Goal: Transaction & Acquisition: Purchase product/service

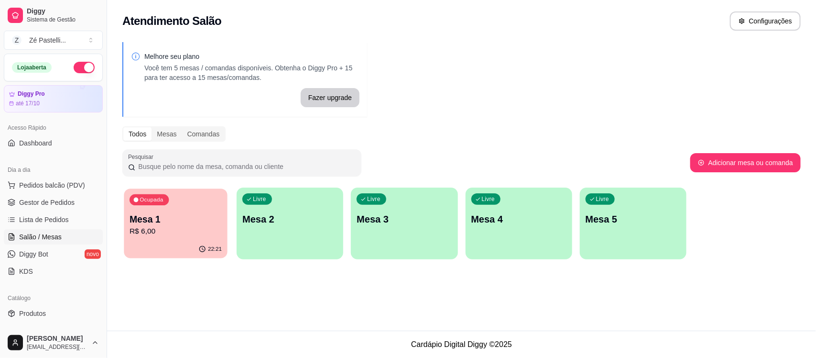
click at [152, 211] on div "Ocupada Mesa 1 R$ 6,00" at bounding box center [175, 214] width 103 height 52
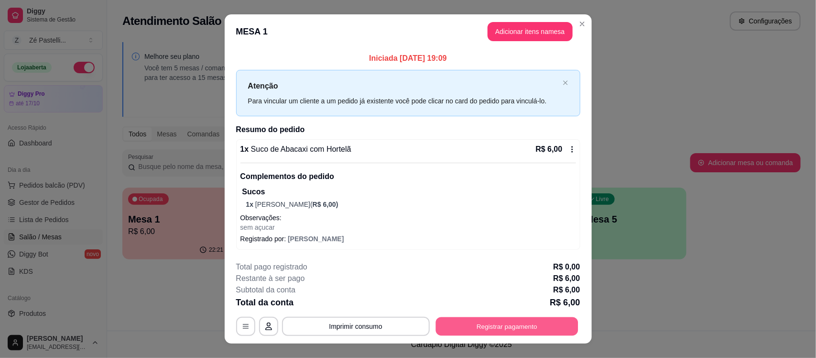
click at [477, 330] on button "Registrar pagamento" at bounding box center [507, 326] width 142 height 19
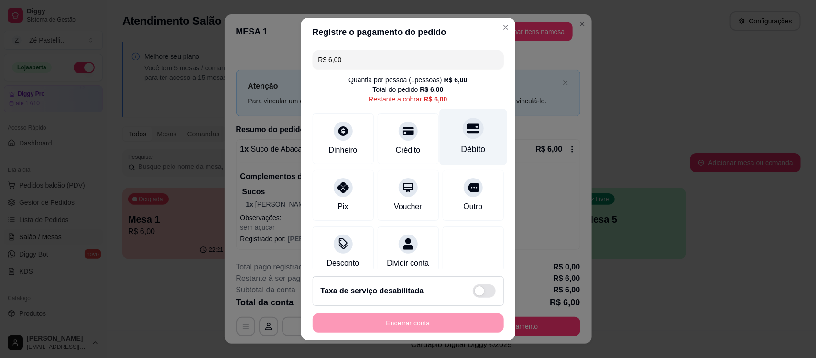
click at [461, 145] on div "Débito" at bounding box center [473, 149] width 24 height 12
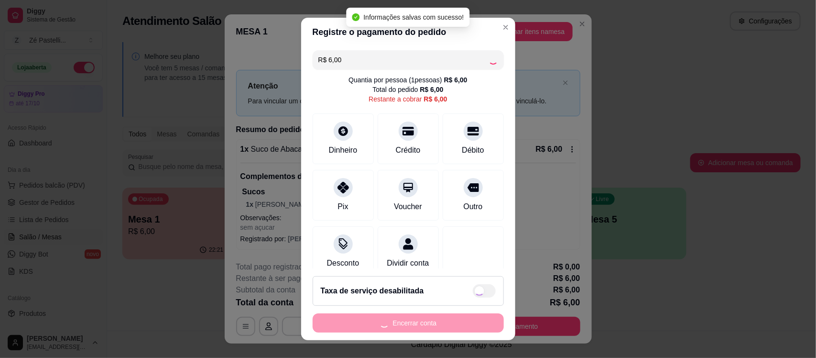
type input "R$ 0,00"
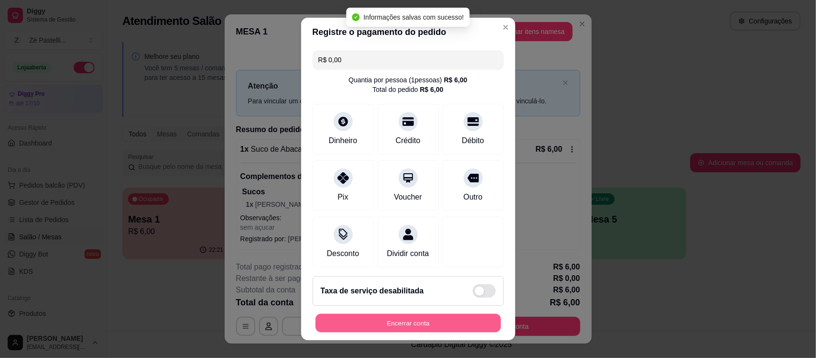
click at [395, 322] on button "Encerrar conta" at bounding box center [409, 322] width 186 height 19
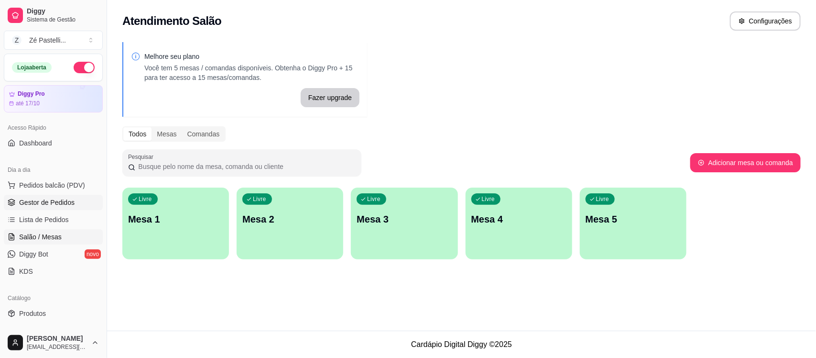
click at [49, 199] on span "Gestor de Pedidos" at bounding box center [46, 202] width 55 height 10
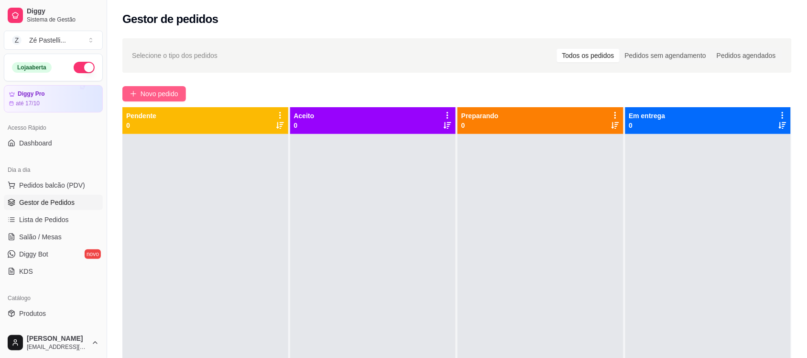
click at [141, 99] on button "Novo pedido" at bounding box center [154, 93] width 64 height 15
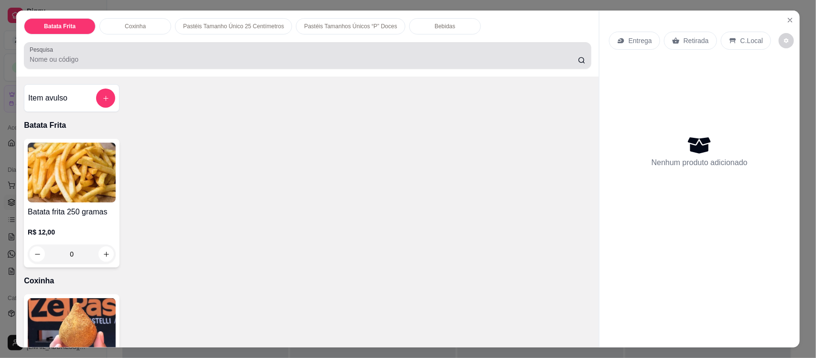
click at [214, 54] on div at bounding box center [308, 55] width 556 height 19
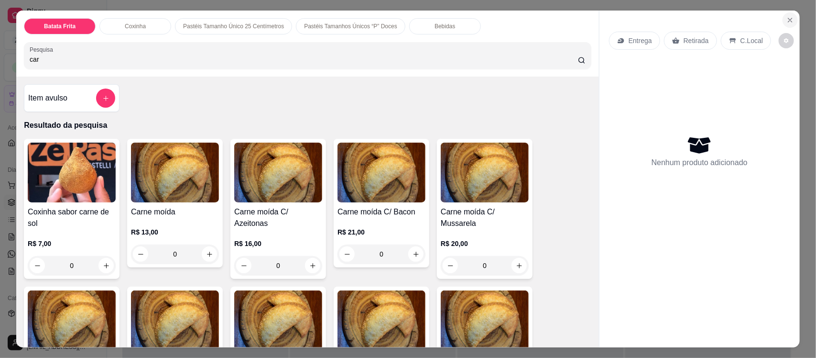
type input "car"
click at [783, 19] on button "Close" at bounding box center [790, 19] width 15 height 15
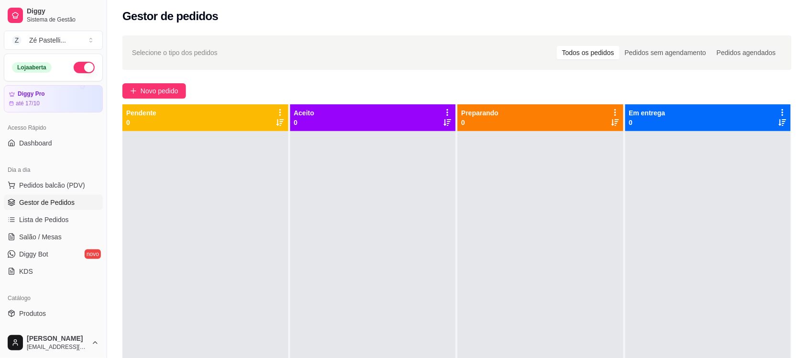
scroll to position [146, 0]
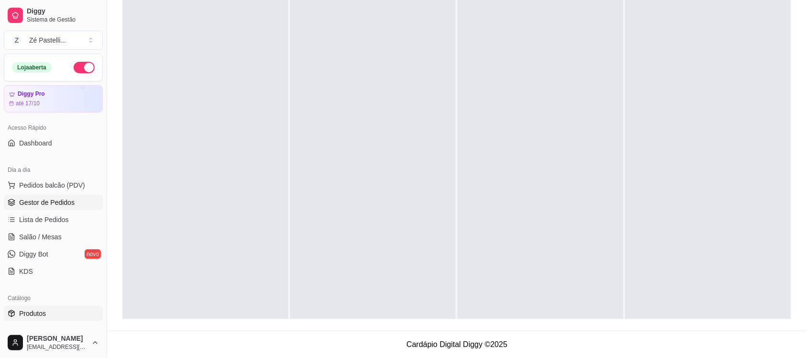
click at [42, 316] on span "Produtos" at bounding box center [32, 313] width 27 height 10
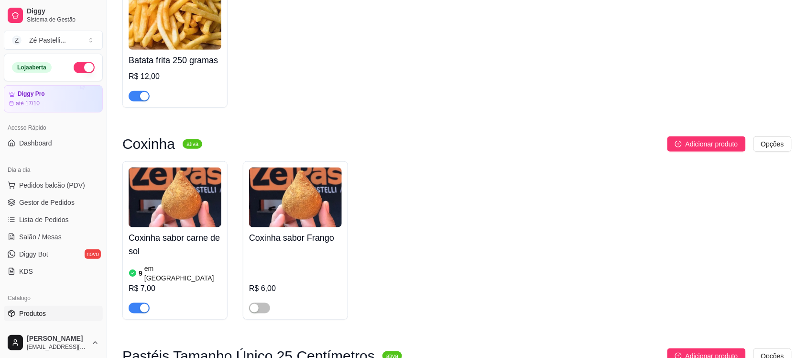
scroll to position [190, 0]
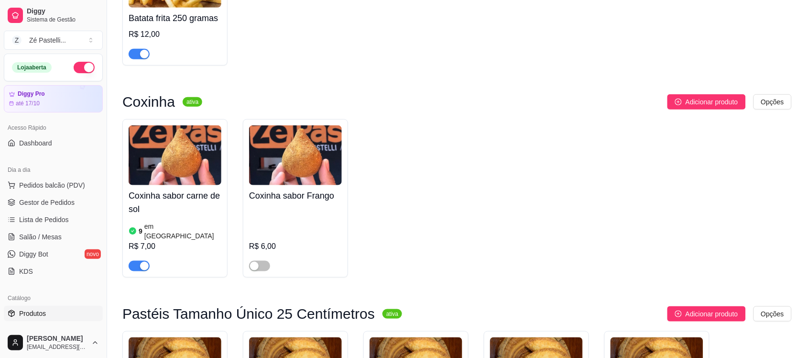
click at [257, 260] on div at bounding box center [259, 265] width 21 height 11
click at [254, 262] on div "button" at bounding box center [254, 266] width 9 height 9
click at [60, 189] on span "Pedidos balcão (PDV)" at bounding box center [52, 185] width 66 height 10
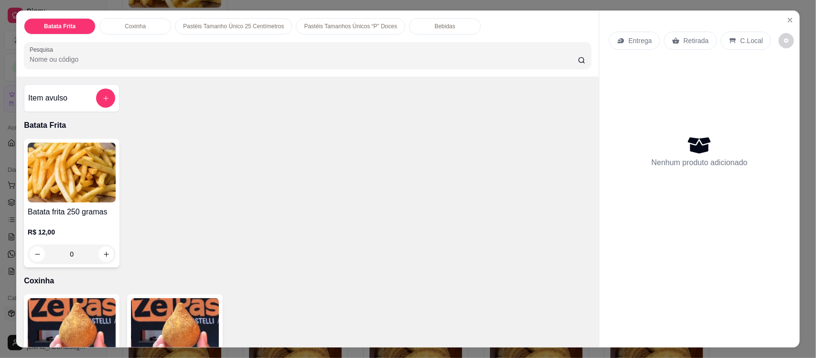
click at [157, 309] on img at bounding box center [175, 328] width 88 height 60
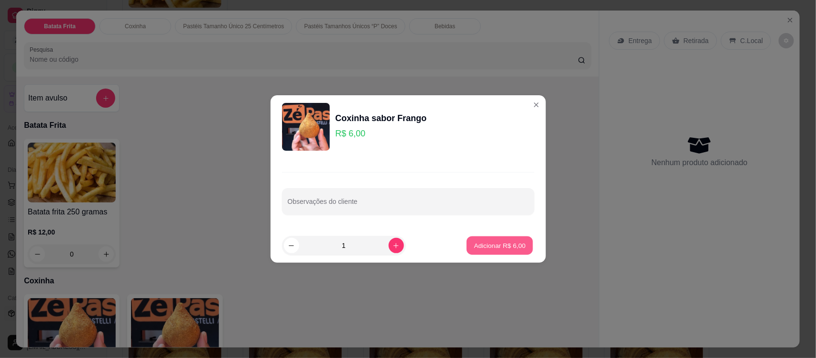
click at [470, 240] on button "Adicionar R$ 6,00" at bounding box center [500, 245] width 66 height 19
type input "1"
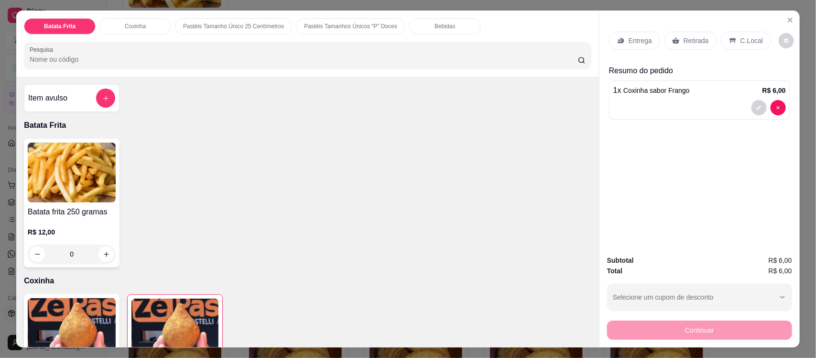
click at [685, 36] on p "Retirada" at bounding box center [696, 41] width 25 height 10
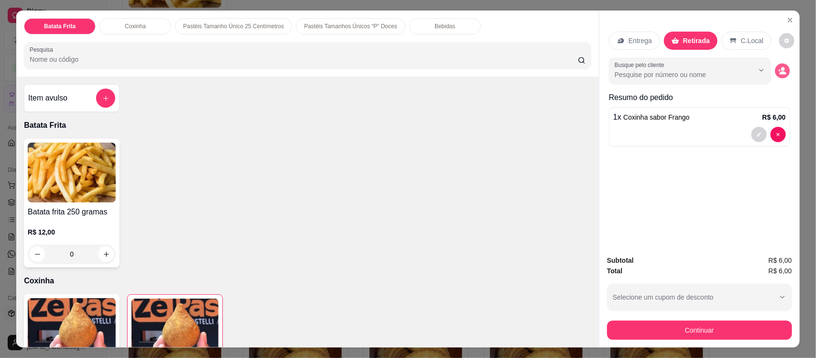
click at [778, 70] on icon "decrease-product-quantity" at bounding box center [782, 71] width 8 height 8
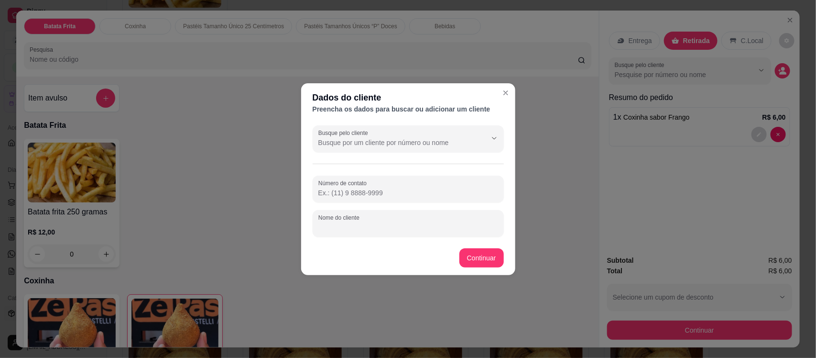
click at [393, 224] on input "Nome do cliente" at bounding box center [408, 227] width 180 height 10
type input "[PERSON_NAME]"
click at [490, 249] on div "Batata frita 250 gramas R$ 12,00 0" at bounding box center [308, 203] width 568 height 129
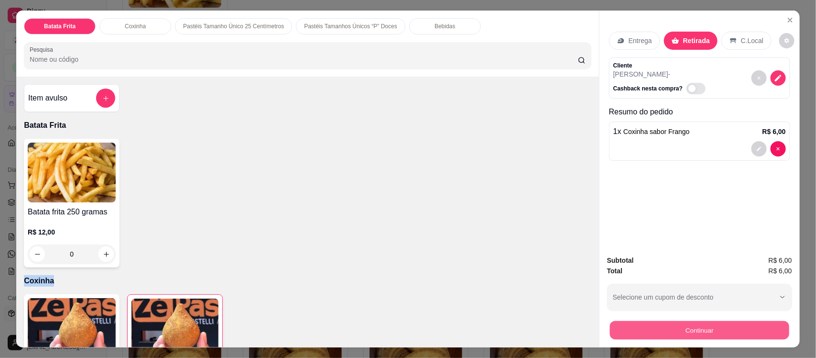
click at [668, 326] on button "Continuar" at bounding box center [699, 329] width 179 height 19
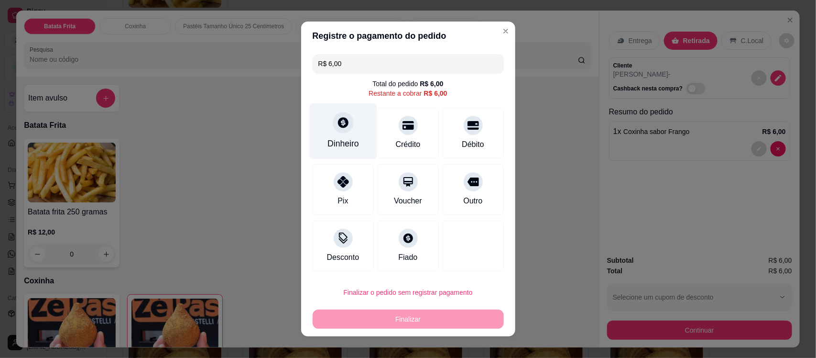
click at [337, 142] on div "Dinheiro" at bounding box center [344, 143] width 32 height 12
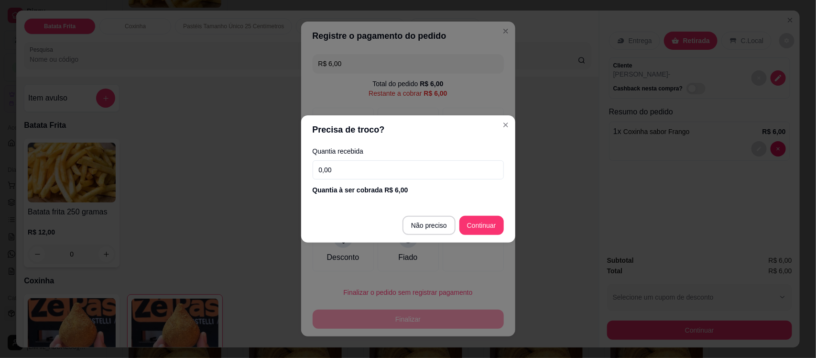
click at [355, 165] on input "0,00" at bounding box center [408, 169] width 191 height 19
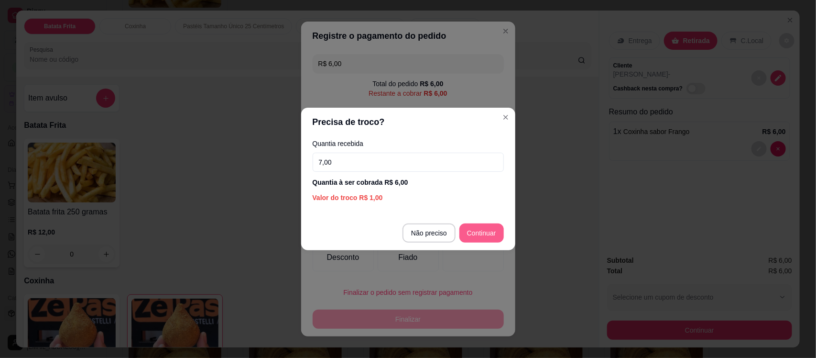
type input "7,00"
type input "R$ 0,00"
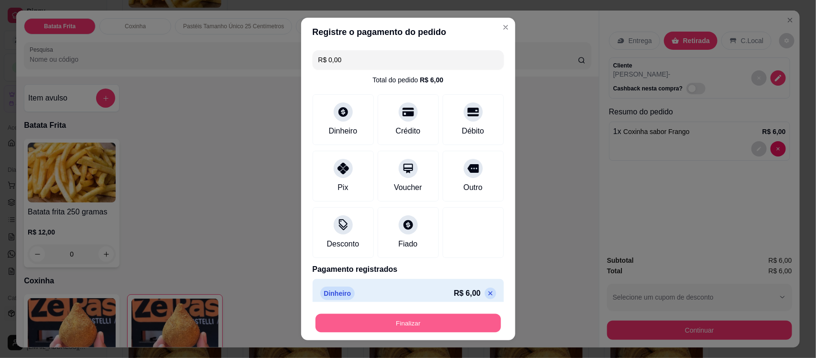
click at [428, 322] on button "Finalizar" at bounding box center [409, 322] width 186 height 19
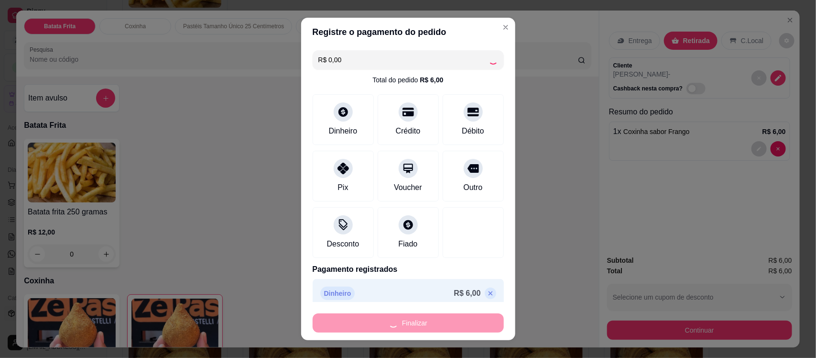
type input "0"
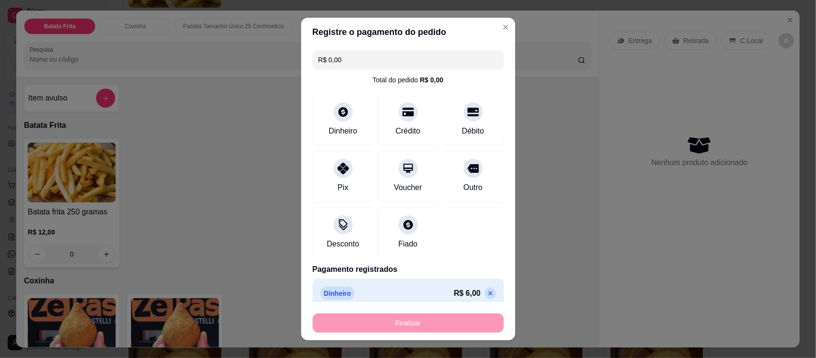
type input "-R$ 6,00"
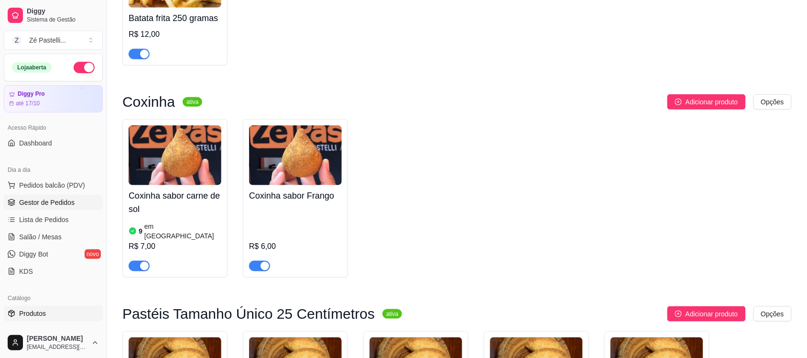
click at [55, 201] on span "Gestor de Pedidos" at bounding box center [46, 202] width 55 height 10
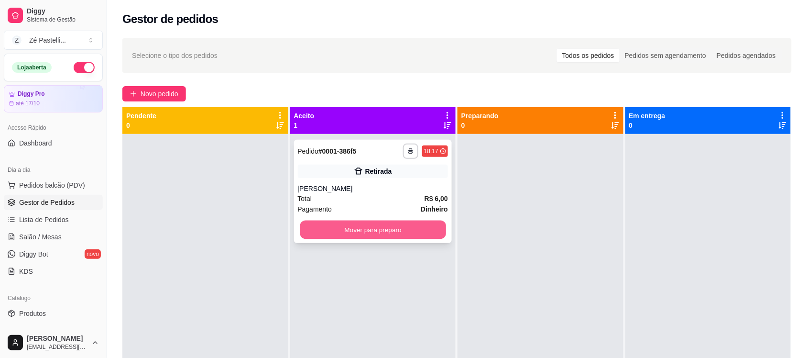
click at [312, 228] on button "Mover para preparo" at bounding box center [373, 229] width 146 height 19
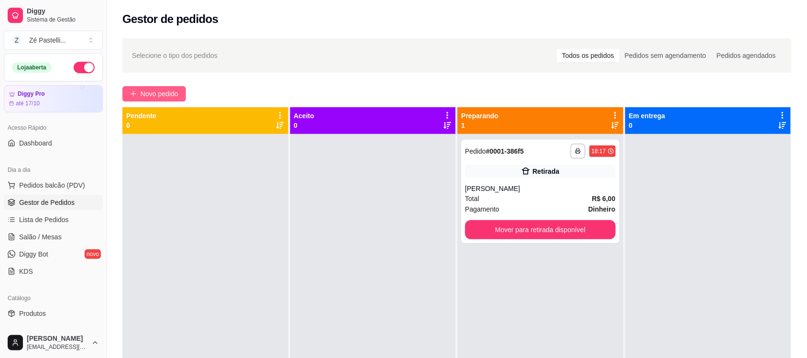
click at [140, 96] on button "Novo pedido" at bounding box center [154, 93] width 64 height 15
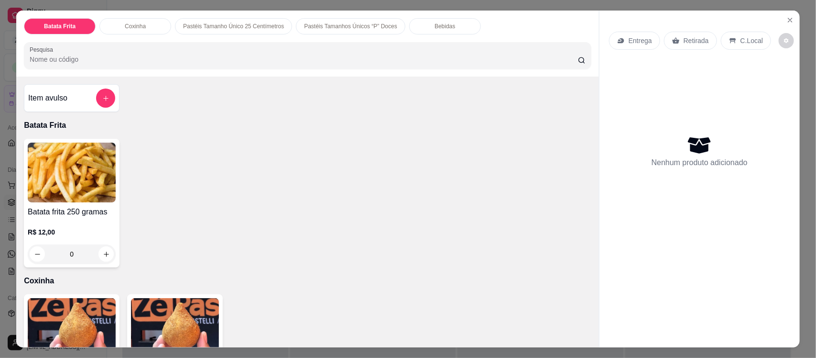
click at [130, 55] on input "Pesquisa" at bounding box center [304, 60] width 548 height 10
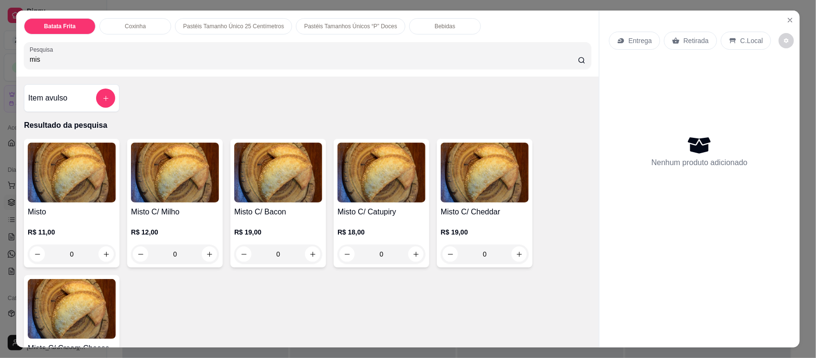
type input "mis"
click at [49, 178] on img at bounding box center [72, 172] width 88 height 60
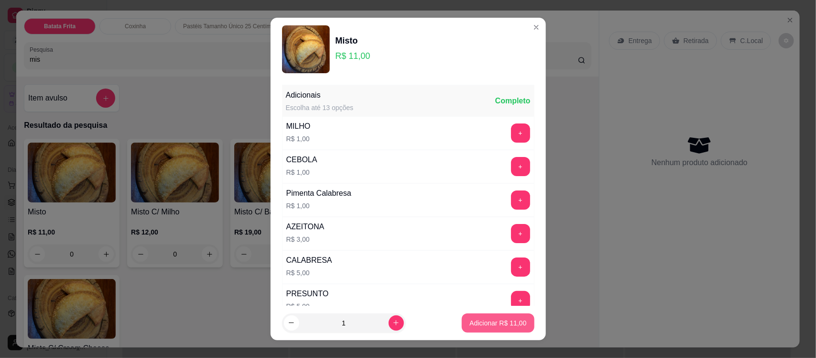
click at [480, 319] on p "Adicionar R$ 11,00" at bounding box center [498, 323] width 57 height 10
type input "1"
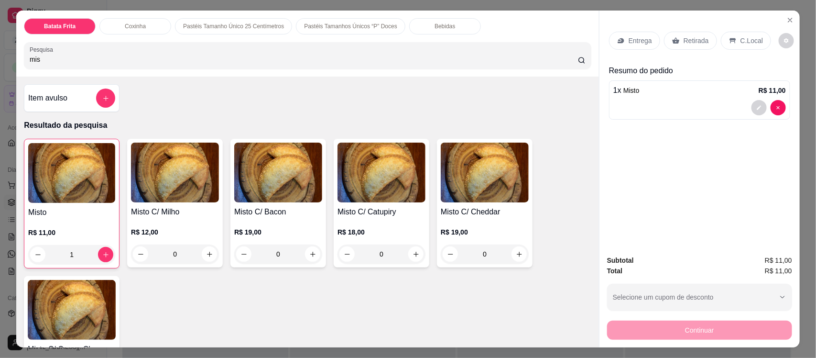
click at [741, 38] on p "C.Local" at bounding box center [752, 41] width 22 height 10
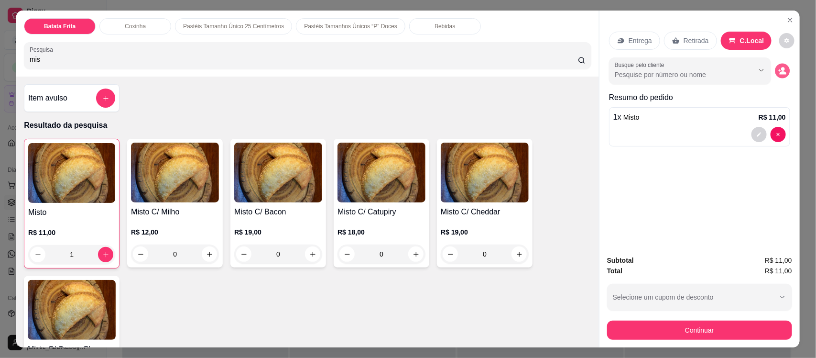
click at [778, 70] on icon "decrease-product-quantity" at bounding box center [782, 71] width 8 height 8
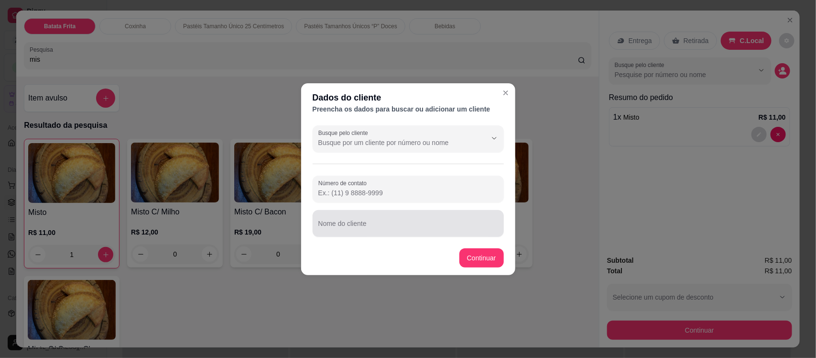
click at [378, 232] on div at bounding box center [408, 223] width 180 height 19
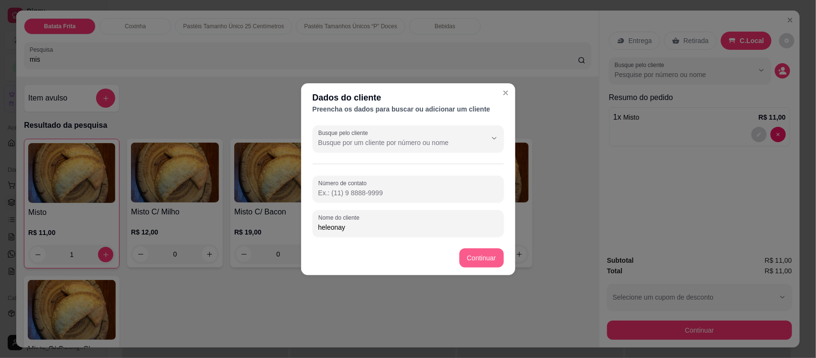
type input "heleonay"
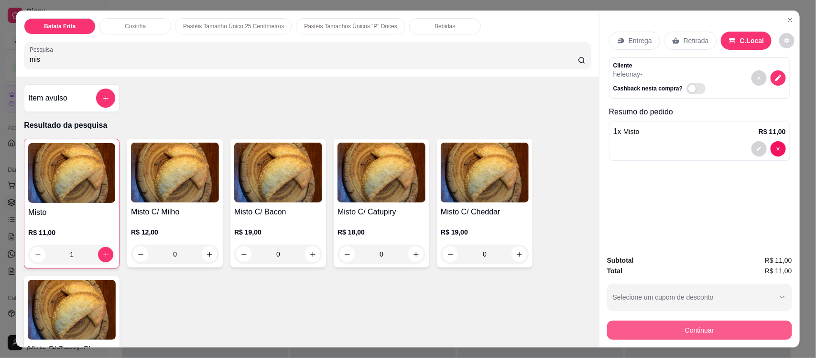
click at [685, 324] on button "Continuar" at bounding box center [699, 329] width 185 height 19
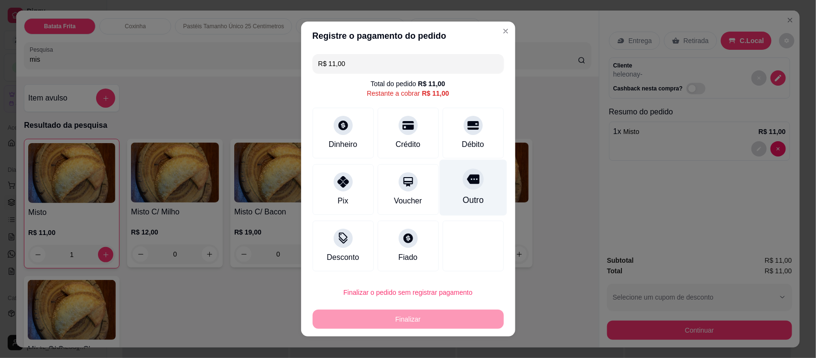
click at [471, 182] on div at bounding box center [473, 178] width 21 height 21
type input "R$ 0,00"
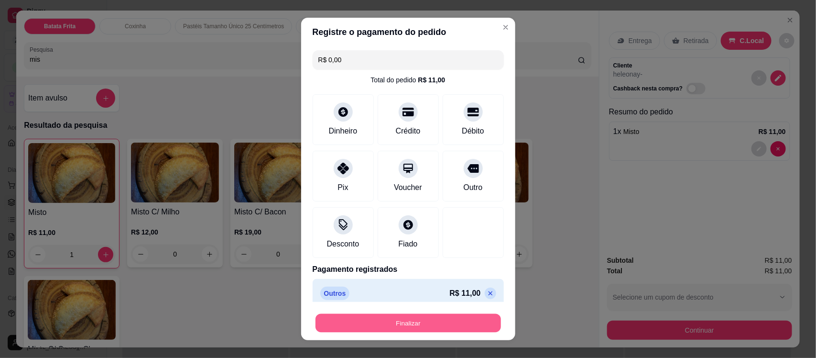
click at [407, 328] on button "Finalizar" at bounding box center [409, 322] width 186 height 19
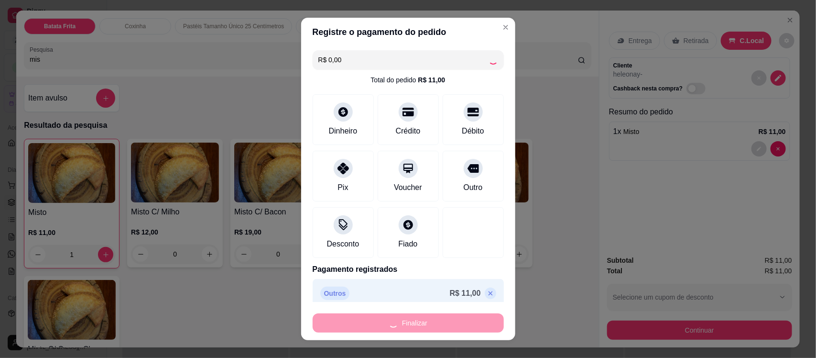
type input "0"
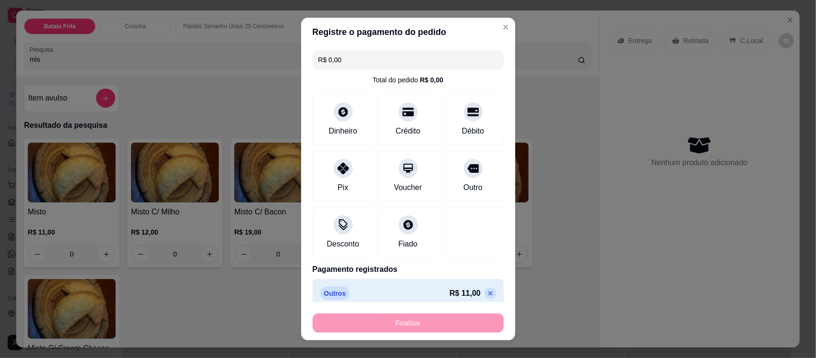
type input "-R$ 11,00"
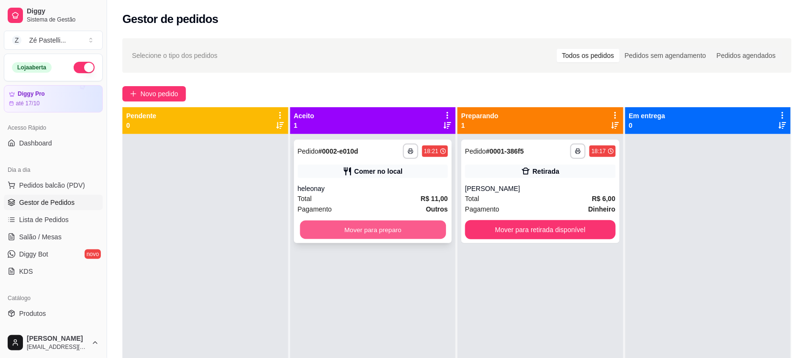
click at [351, 225] on button "Mover para preparo" at bounding box center [373, 229] width 146 height 19
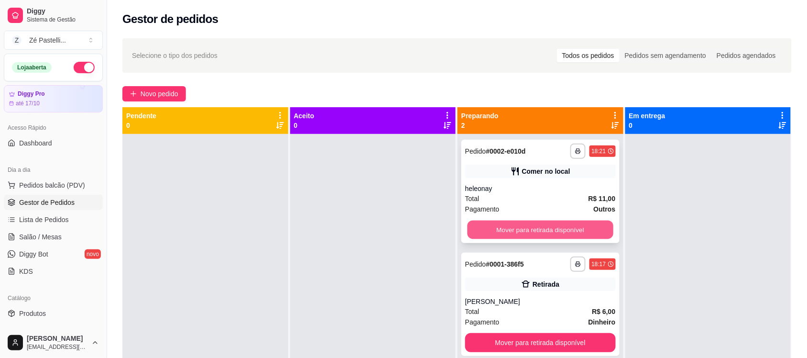
click at [498, 222] on button "Mover para retirada disponível" at bounding box center [541, 229] width 146 height 19
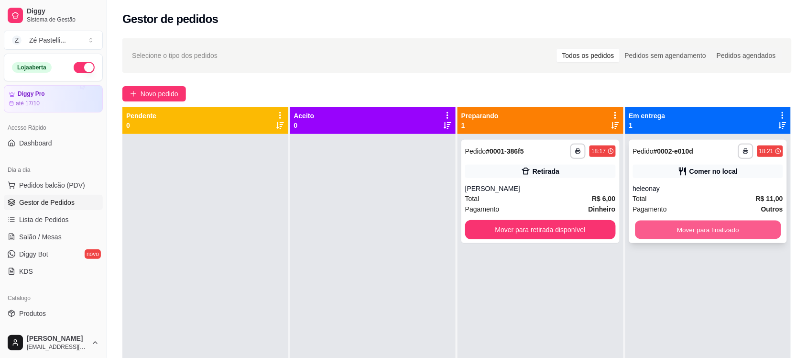
click at [648, 232] on button "Mover para finalizado" at bounding box center [708, 229] width 146 height 19
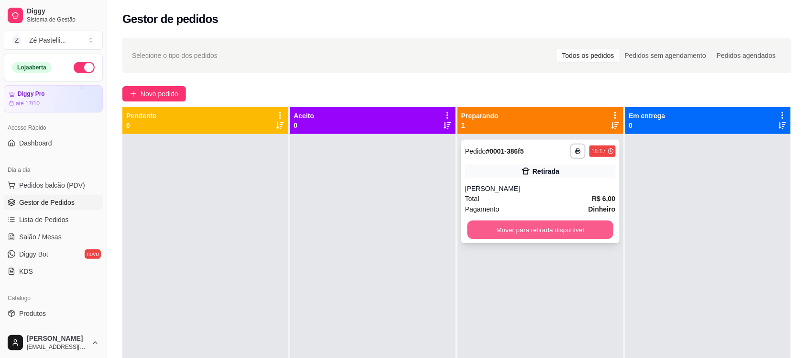
click at [489, 224] on button "Mover para retirada disponível" at bounding box center [541, 229] width 146 height 19
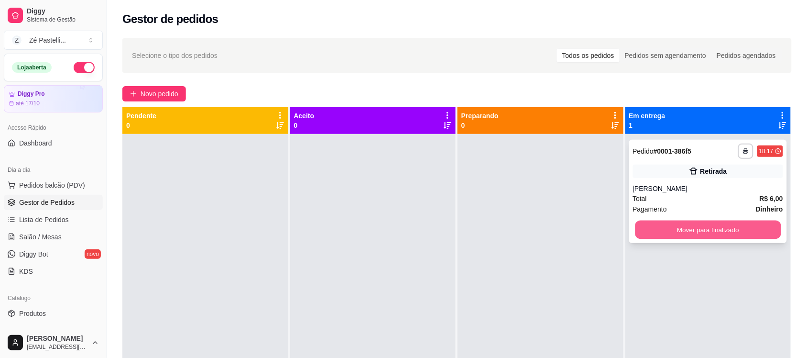
click at [675, 234] on button "Mover para finalizado" at bounding box center [708, 229] width 146 height 19
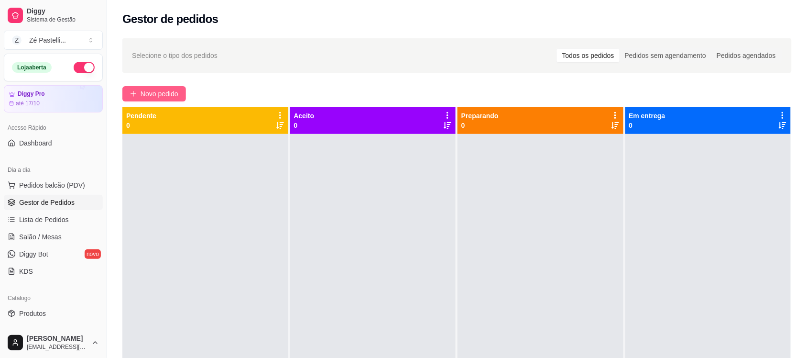
click at [148, 87] on button "Novo pedido" at bounding box center [154, 93] width 64 height 15
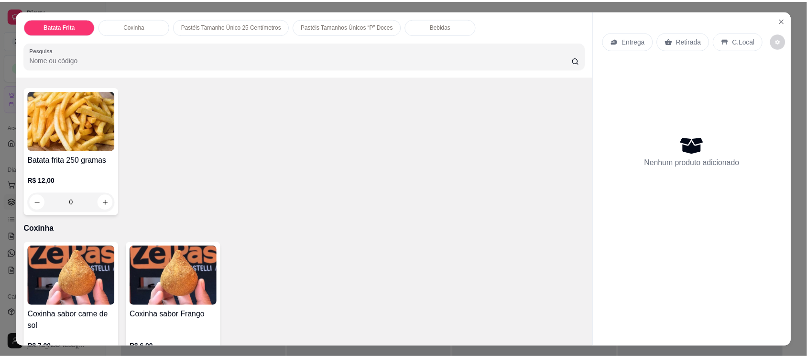
scroll to position [110, 0]
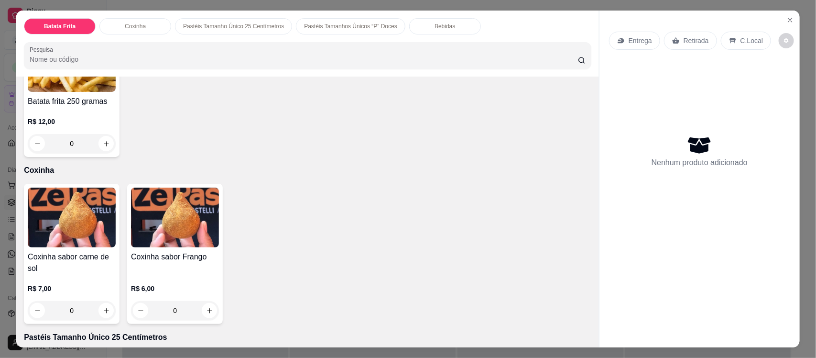
click at [194, 237] on img at bounding box center [175, 217] width 88 height 60
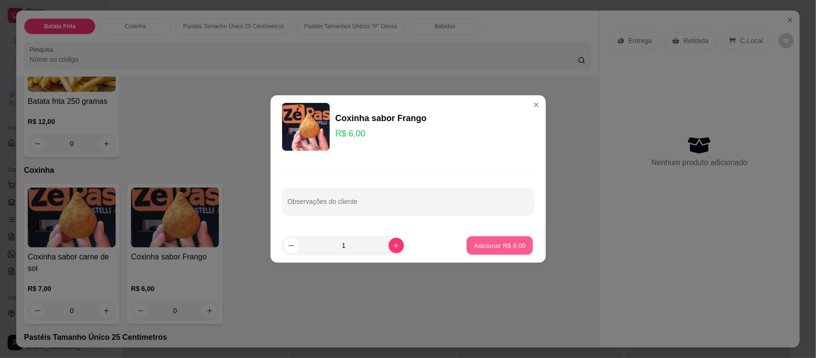
click at [474, 243] on p "Adicionar R$ 6,00" at bounding box center [500, 244] width 52 height 9
type input "1"
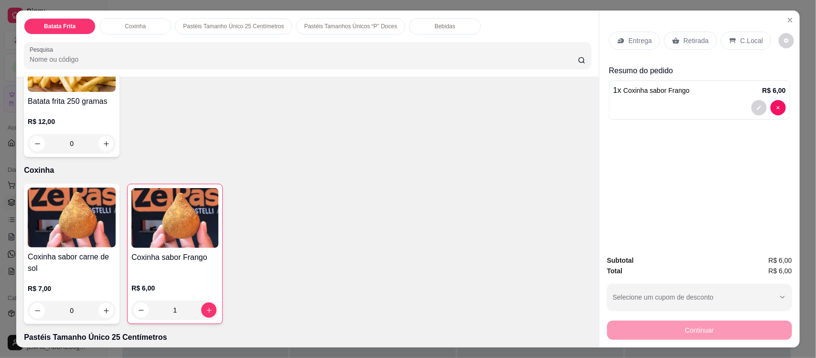
click at [749, 45] on p "C.Local" at bounding box center [752, 41] width 22 height 10
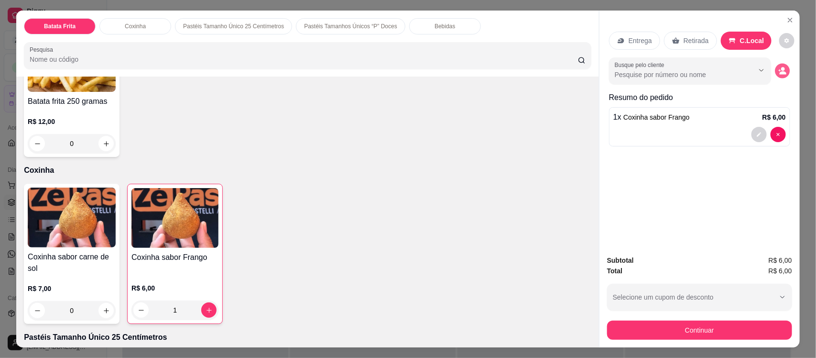
click at [778, 73] on icon "decrease-product-quantity" at bounding box center [782, 71] width 8 height 8
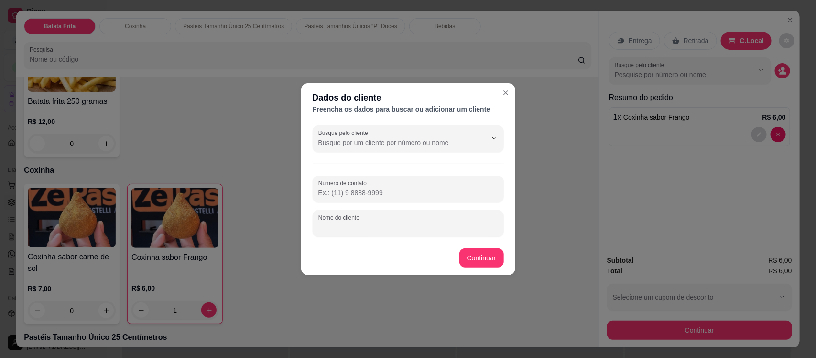
click at [359, 224] on input "Nome do cliente" at bounding box center [408, 227] width 180 height 10
type input "[PERSON_NAME]"
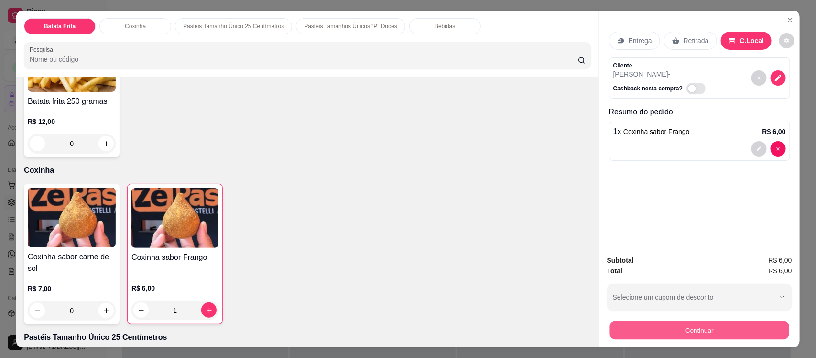
click at [647, 328] on button "Continuar" at bounding box center [699, 329] width 179 height 19
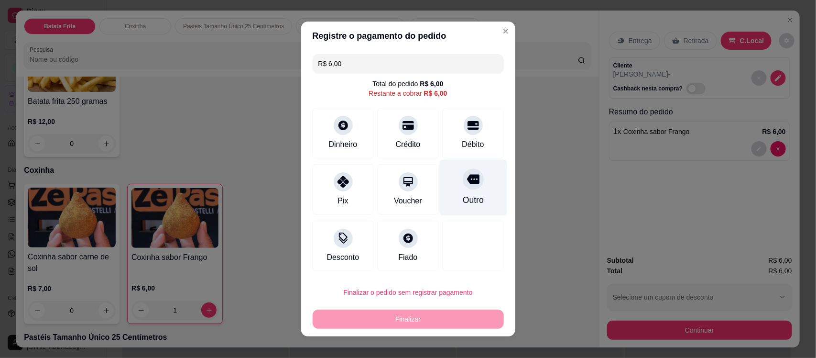
click at [449, 194] on div "Outro" at bounding box center [472, 188] width 67 height 56
type input "R$ 0,00"
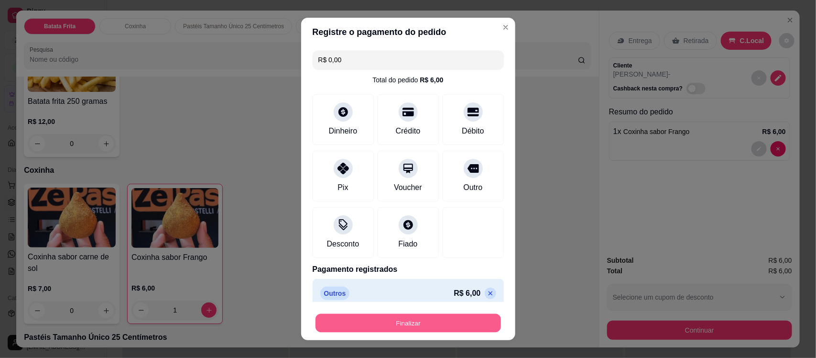
click at [391, 325] on button "Finalizar" at bounding box center [409, 322] width 186 height 19
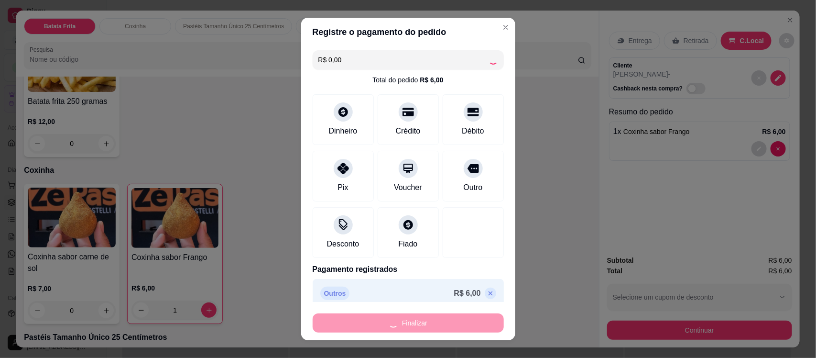
type input "0"
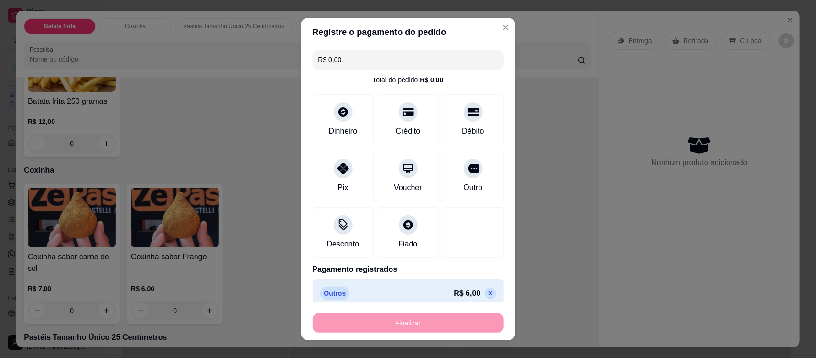
type input "-R$ 6,00"
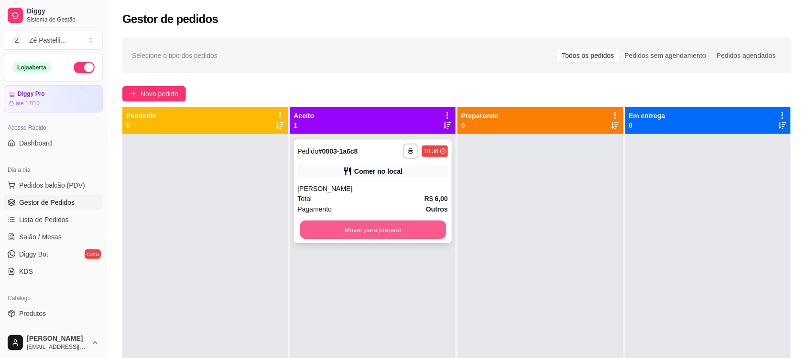
click at [363, 226] on button "Mover para preparo" at bounding box center [373, 229] width 146 height 19
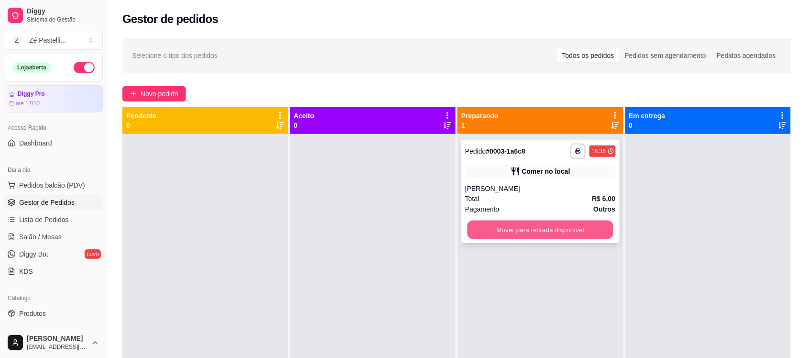
click at [484, 233] on button "Mover para retirada disponível" at bounding box center [541, 229] width 146 height 19
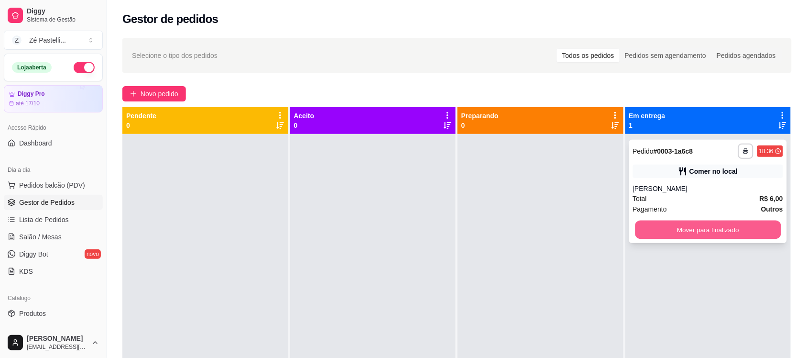
click at [677, 238] on button "Mover para finalizado" at bounding box center [708, 229] width 146 height 19
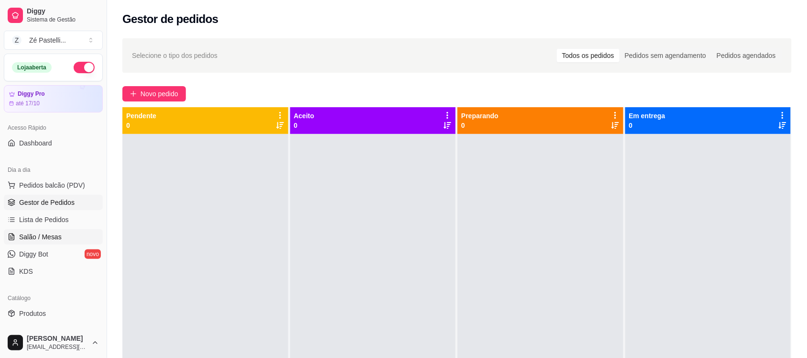
click at [22, 230] on link "Salão / Mesas" at bounding box center [53, 236] width 99 height 15
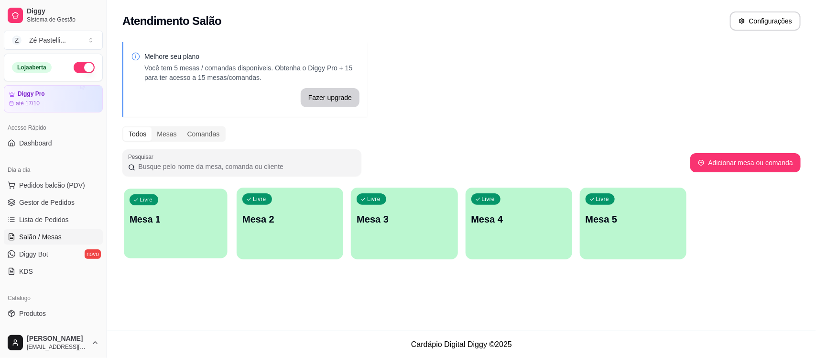
click at [149, 208] on div "Livre Mesa 1" at bounding box center [175, 217] width 103 height 58
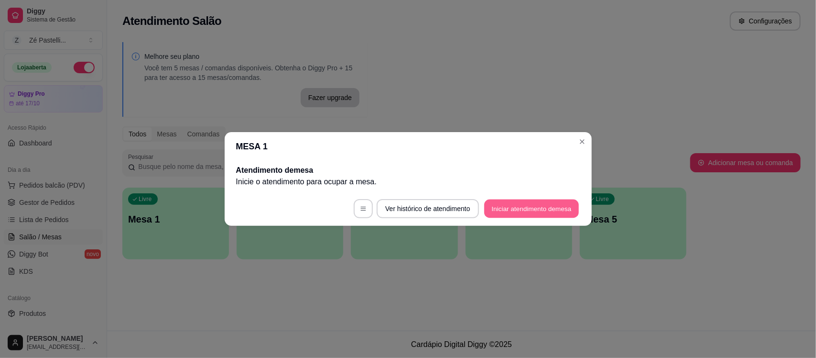
click at [514, 208] on button "Iniciar atendimento de mesa" at bounding box center [531, 208] width 95 height 19
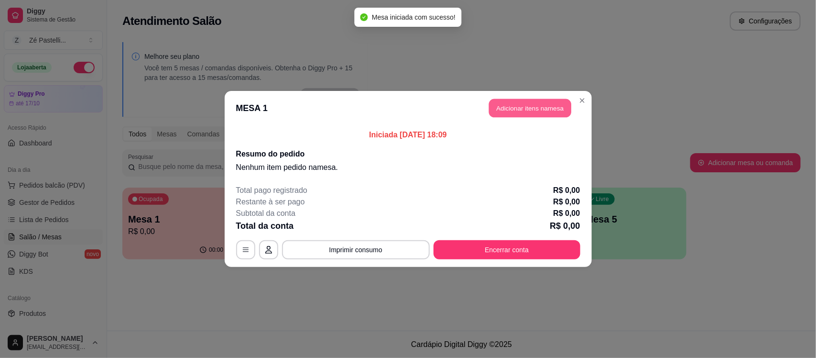
click at [509, 107] on button "Adicionar itens na mesa" at bounding box center [530, 108] width 82 height 19
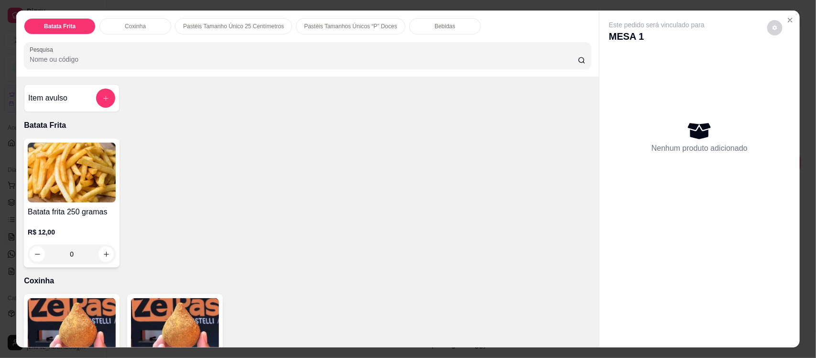
click at [159, 63] on input "Pesquisa" at bounding box center [304, 60] width 548 height 10
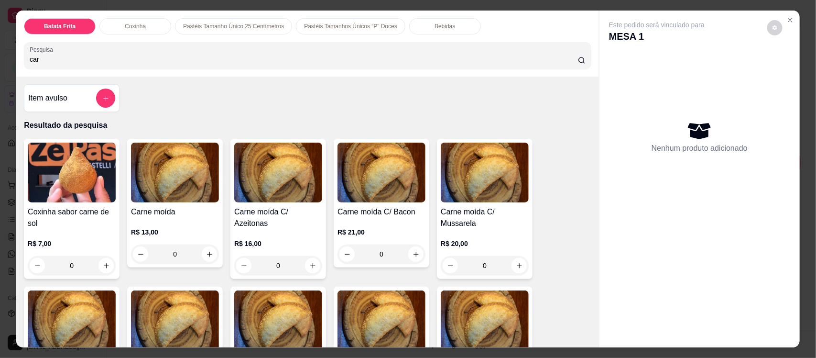
type input "car"
click at [183, 189] on img at bounding box center [175, 172] width 88 height 60
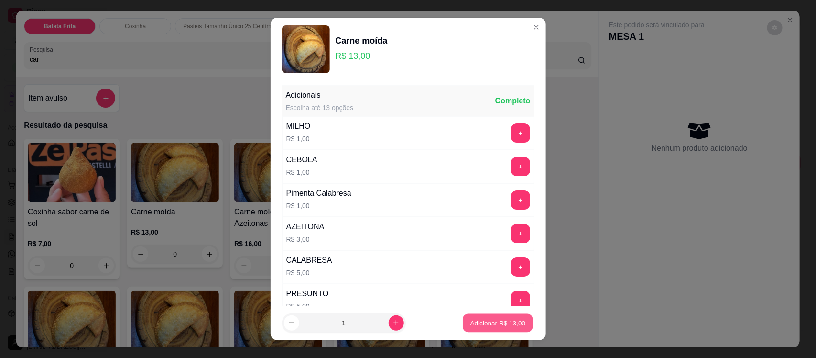
click at [477, 314] on button "Adicionar R$ 13,00" at bounding box center [498, 322] width 70 height 19
type input "1"
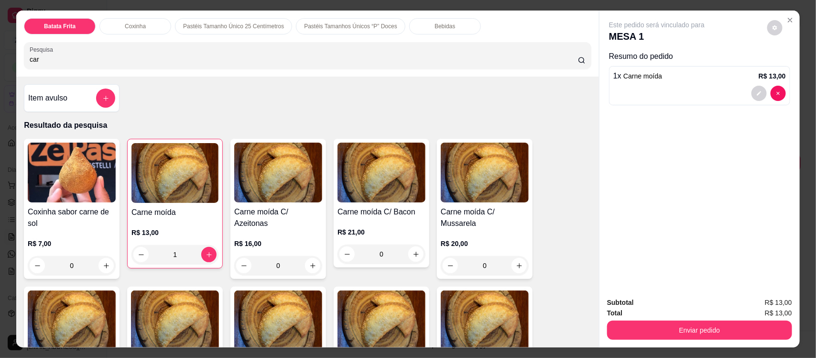
click at [158, 56] on input "car" at bounding box center [304, 60] width 548 height 10
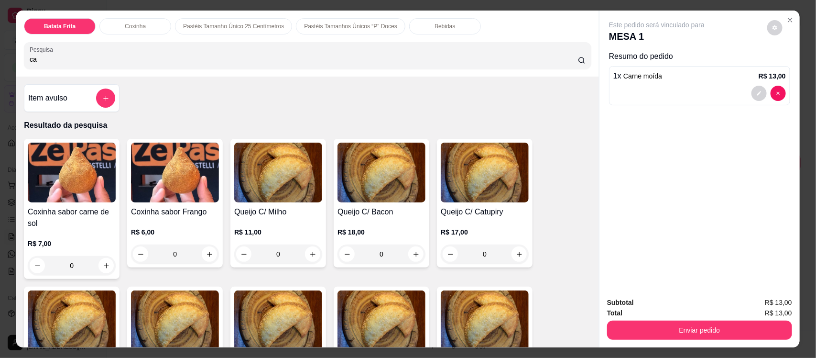
type input "c"
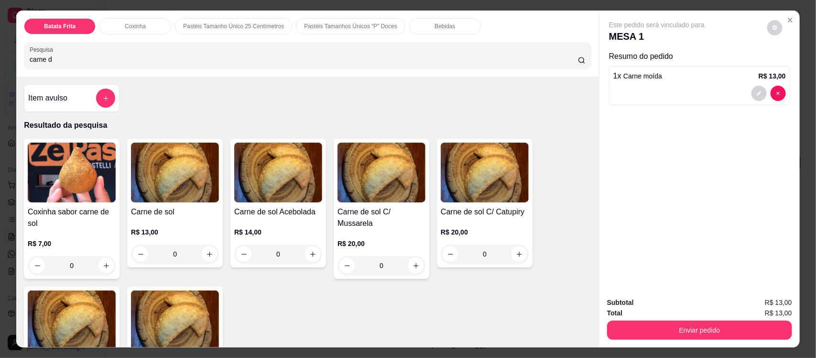
type input "carne d"
click at [182, 183] on img at bounding box center [175, 172] width 88 height 60
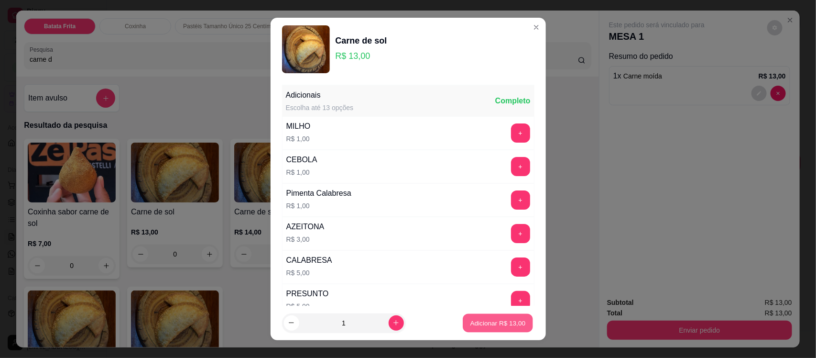
click at [470, 323] on p "Adicionar R$ 13,00" at bounding box center [497, 322] width 55 height 9
type input "1"
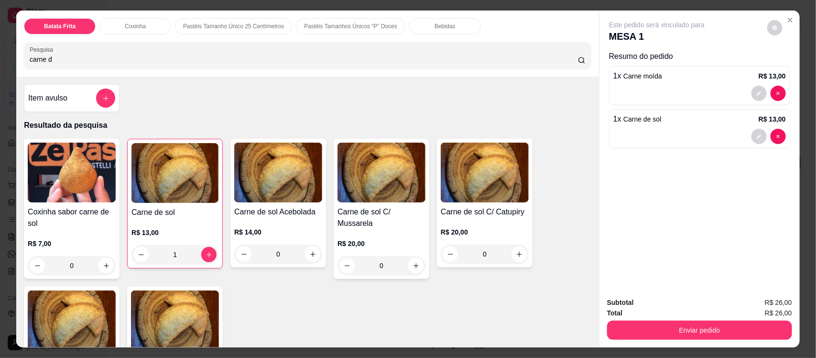
click at [435, 24] on p "Bebidas" at bounding box center [445, 26] width 21 height 8
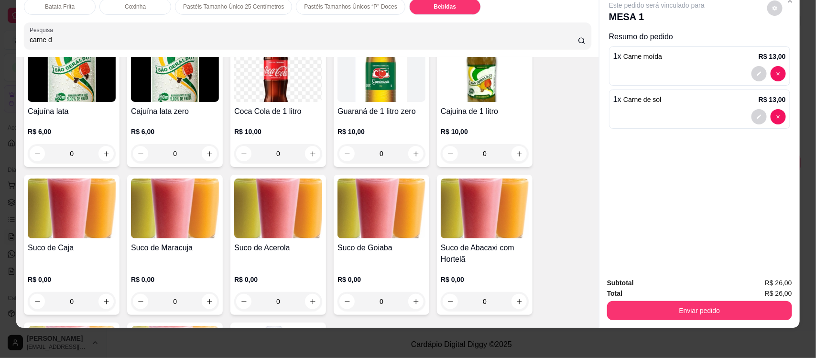
scroll to position [2422, 0]
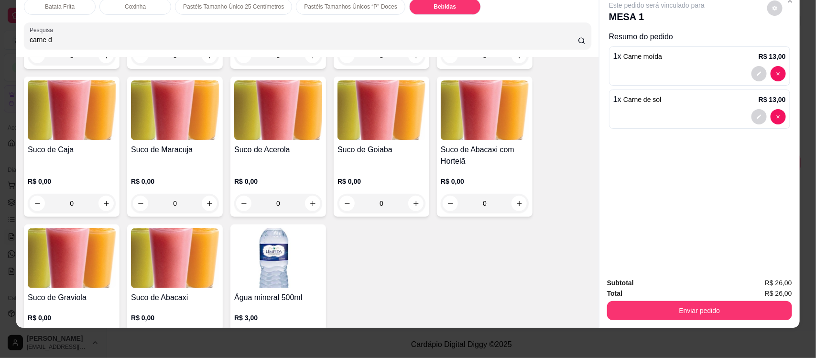
click at [69, 139] on img at bounding box center [72, 110] width 88 height 60
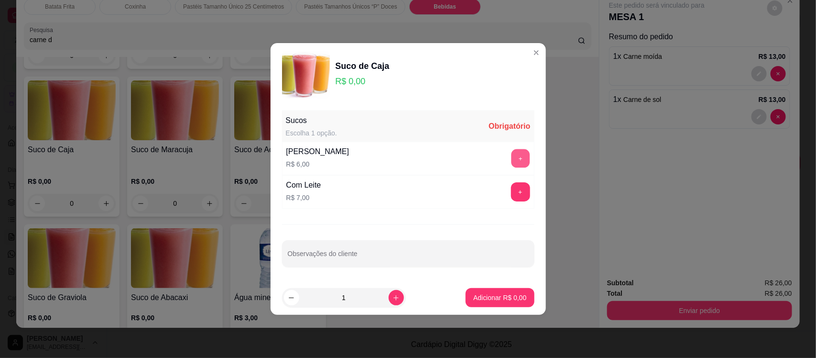
click at [511, 164] on button "+" at bounding box center [520, 158] width 19 height 19
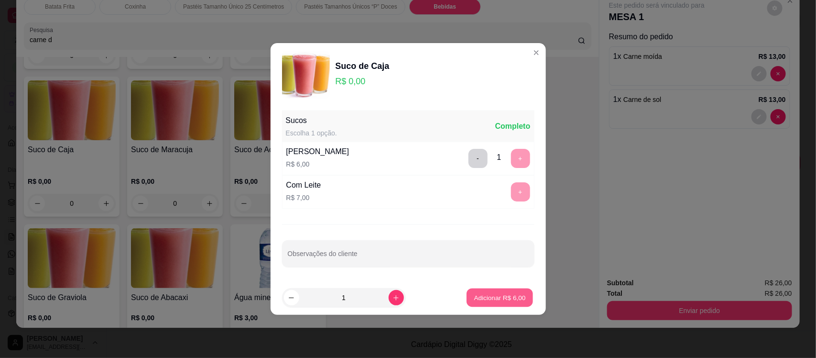
click at [481, 296] on p "Adicionar R$ 6,00" at bounding box center [500, 297] width 52 height 9
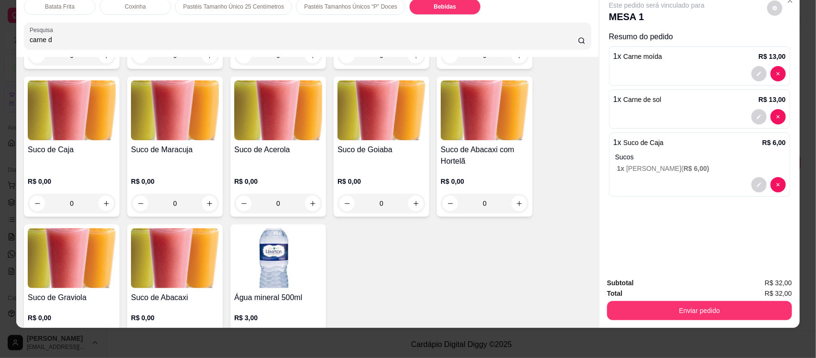
click at [281, 156] on div "Suco de Acerola" at bounding box center [278, 155] width 88 height 23
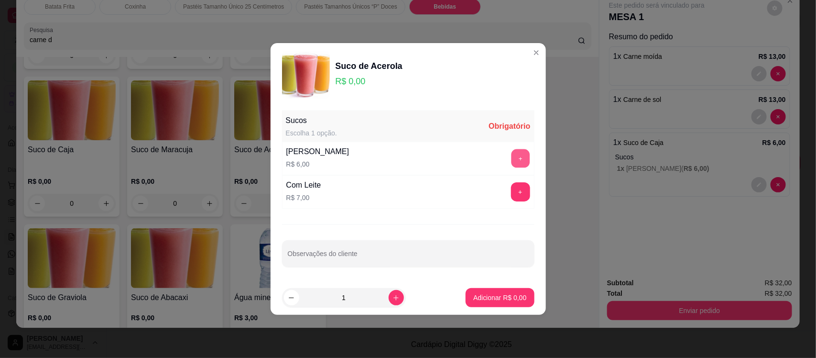
click at [511, 153] on button "+" at bounding box center [520, 158] width 19 height 19
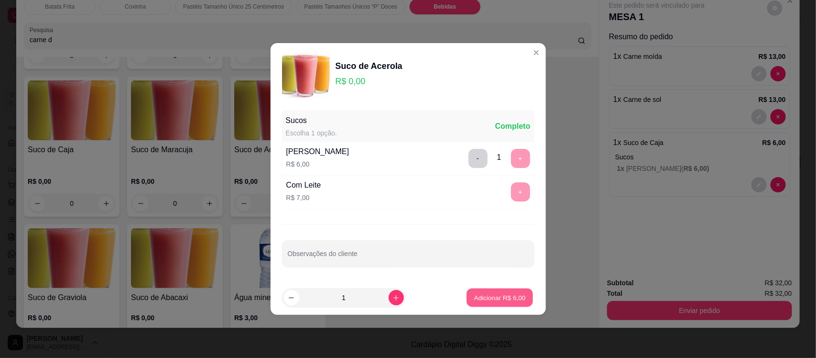
click at [487, 297] on p "Adicionar R$ 6,00" at bounding box center [500, 297] width 52 height 9
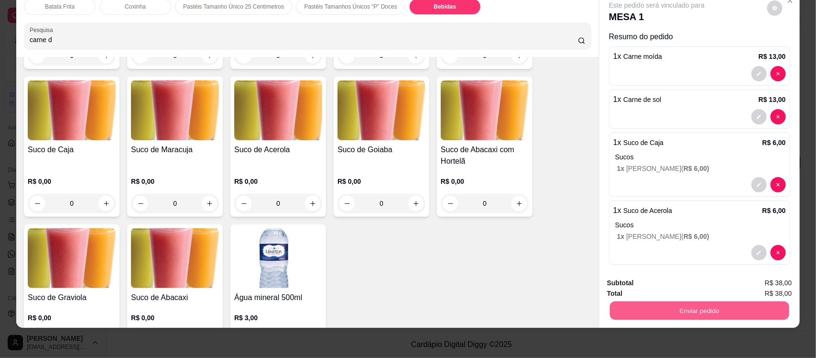
click at [636, 310] on button "Enviar pedido" at bounding box center [699, 310] width 179 height 19
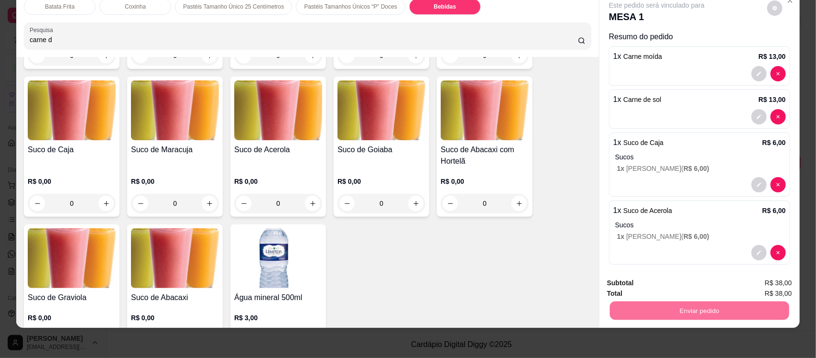
click at [688, 278] on button "Não registrar e enviar pedido" at bounding box center [667, 287] width 97 height 18
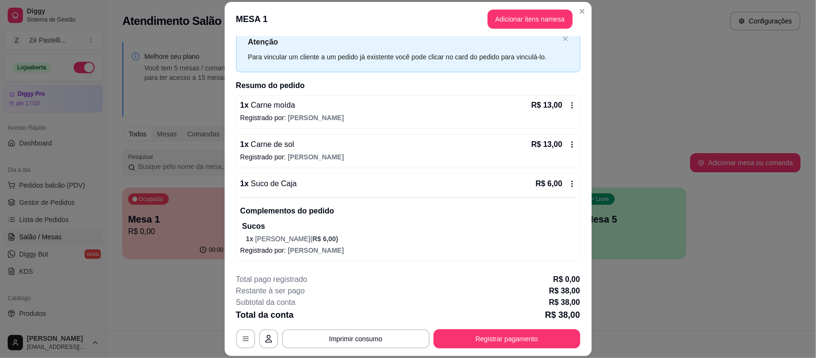
scroll to position [38, 0]
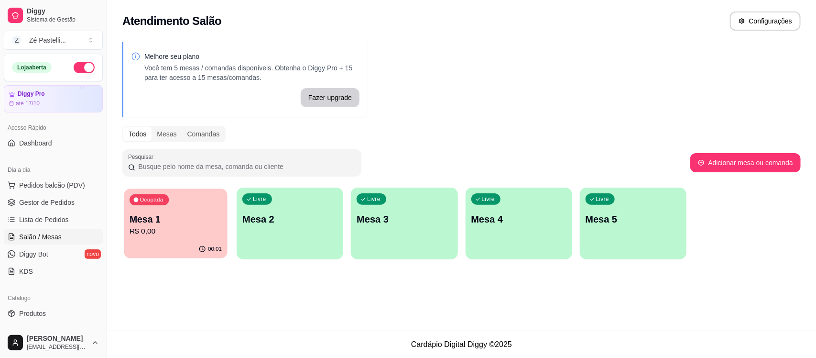
click at [187, 215] on p "Mesa 1" at bounding box center [176, 219] width 92 height 13
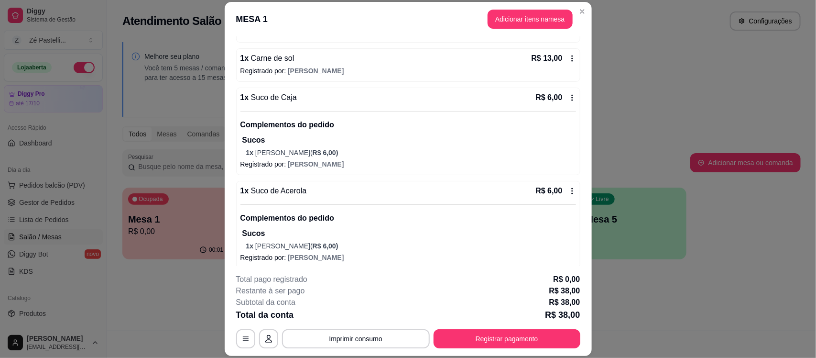
scroll to position [123, 0]
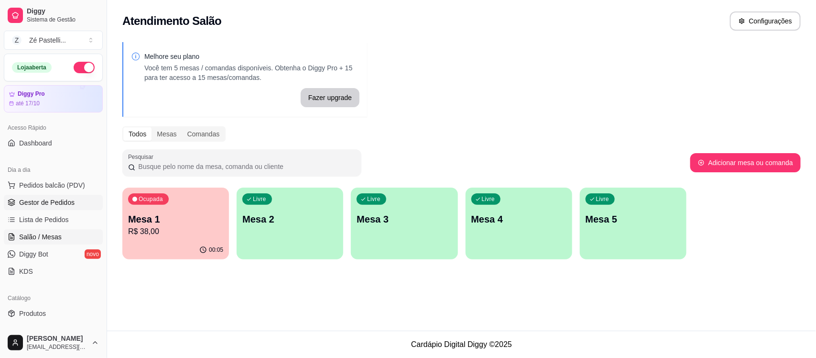
click at [53, 208] on link "Gestor de Pedidos" at bounding box center [53, 202] width 99 height 15
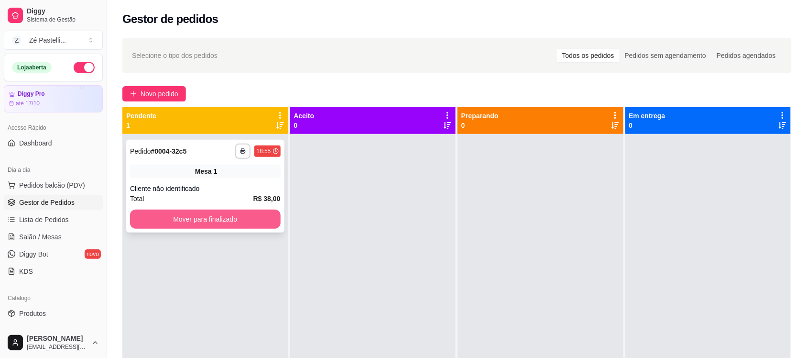
click at [161, 216] on button "Mover para finalizado" at bounding box center [205, 218] width 151 height 19
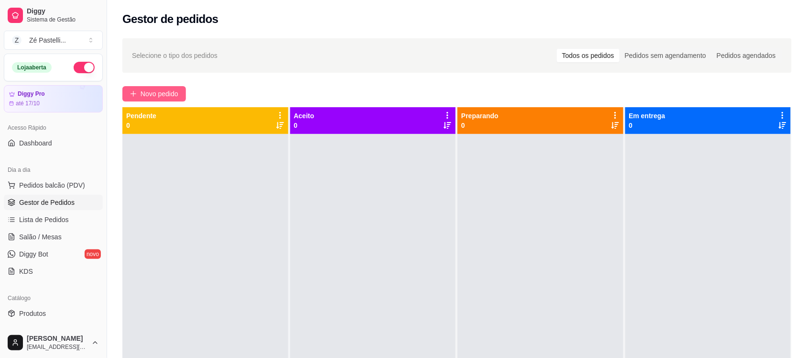
click at [147, 87] on button "Novo pedido" at bounding box center [154, 93] width 64 height 15
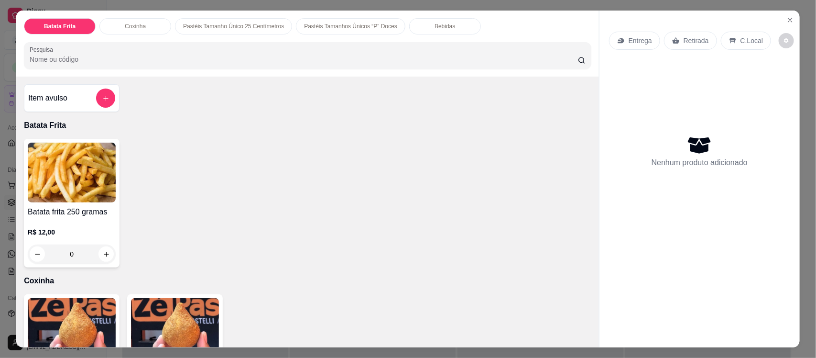
click at [160, 317] on img at bounding box center [175, 328] width 88 height 60
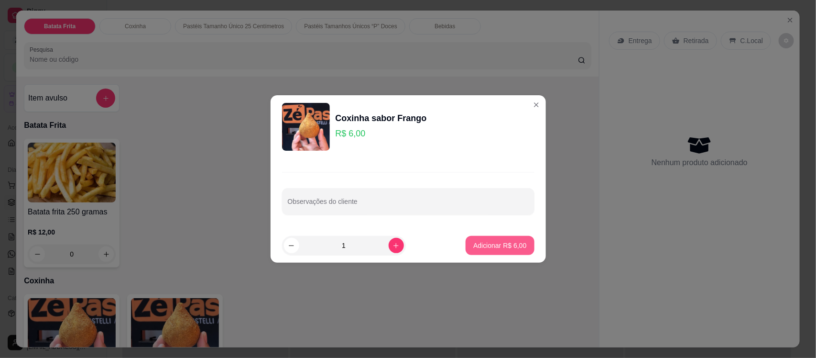
click at [473, 245] on p "Adicionar R$ 6,00" at bounding box center [499, 245] width 53 height 10
type input "1"
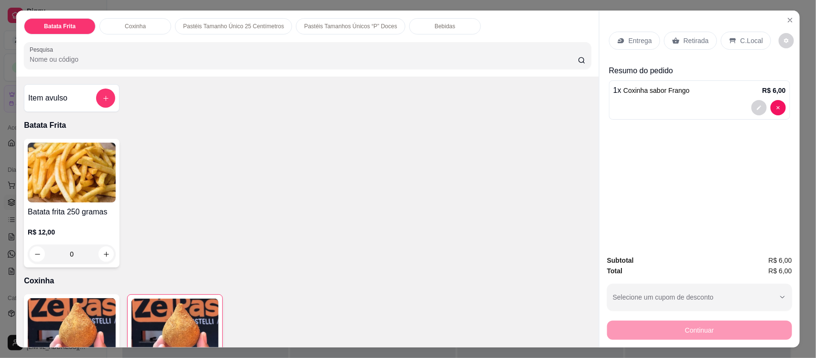
click at [731, 48] on div "C.Local" at bounding box center [746, 41] width 50 height 18
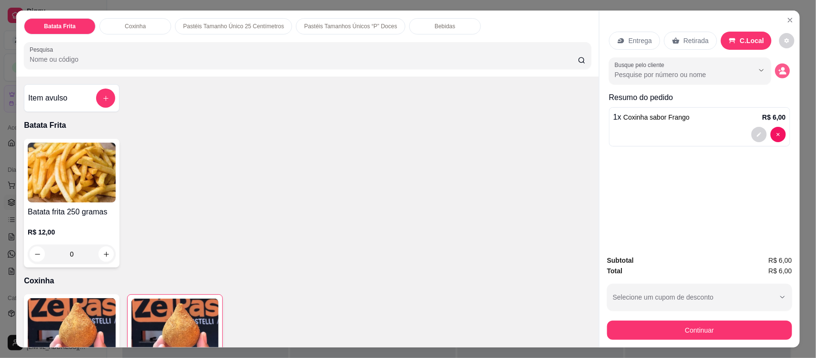
click at [779, 70] on icon "decrease-product-quantity" at bounding box center [780, 70] width 2 height 2
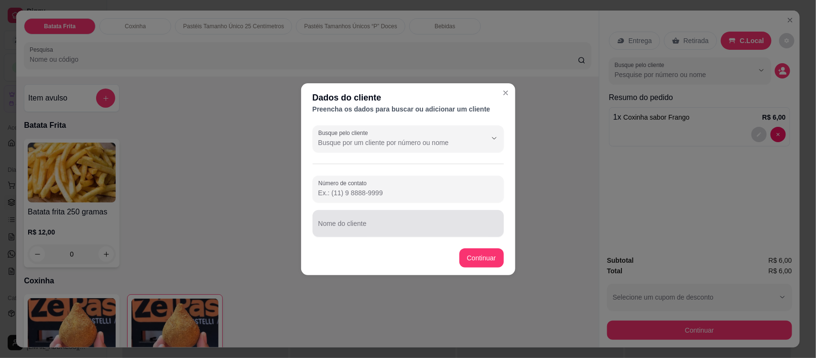
click at [346, 233] on div "Nome do cliente" at bounding box center [408, 223] width 191 height 27
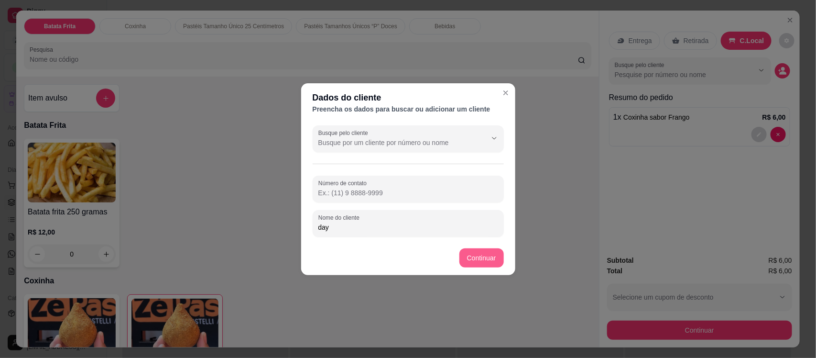
type input "day"
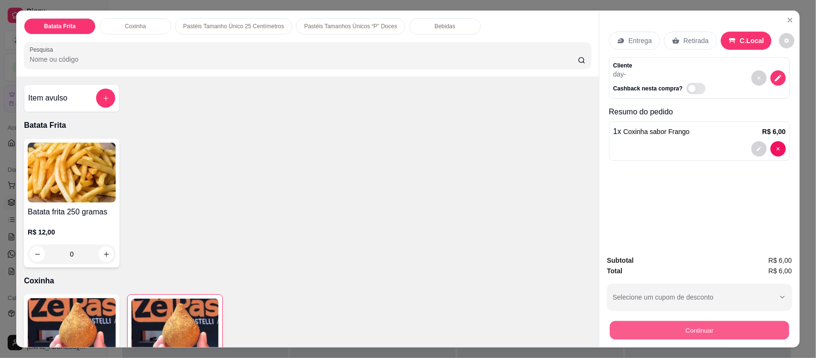
click at [630, 334] on button "Continuar" at bounding box center [699, 329] width 179 height 19
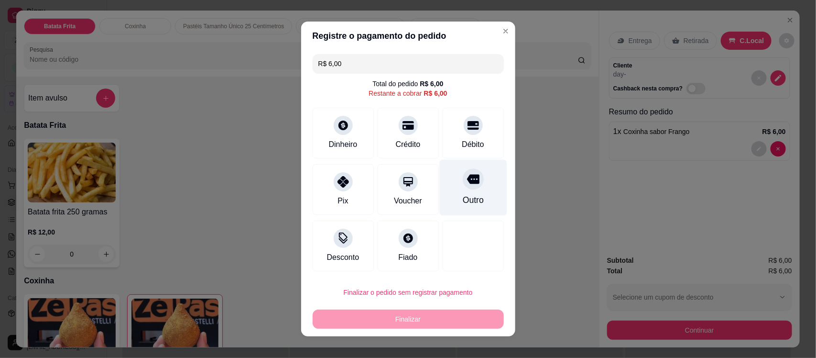
click at [457, 190] on div "Outro" at bounding box center [472, 188] width 67 height 56
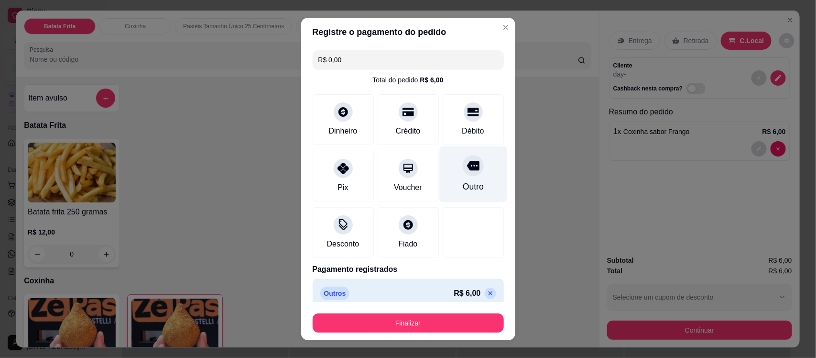
type input "R$ 0,00"
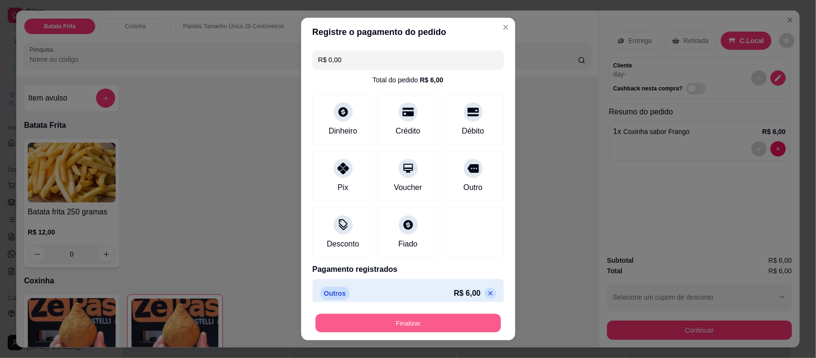
click at [396, 321] on button "Finalizar" at bounding box center [409, 322] width 186 height 19
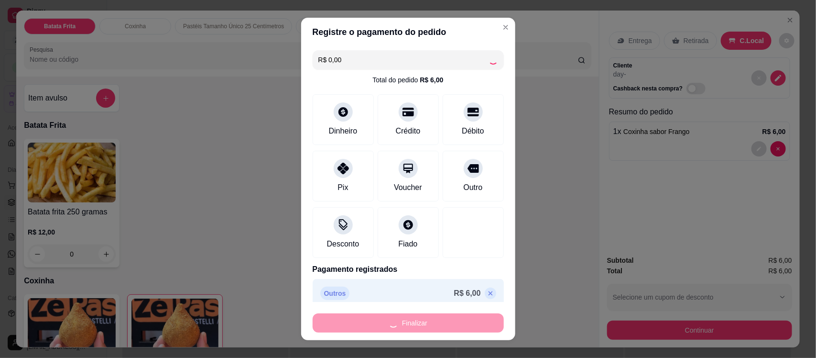
type input "0"
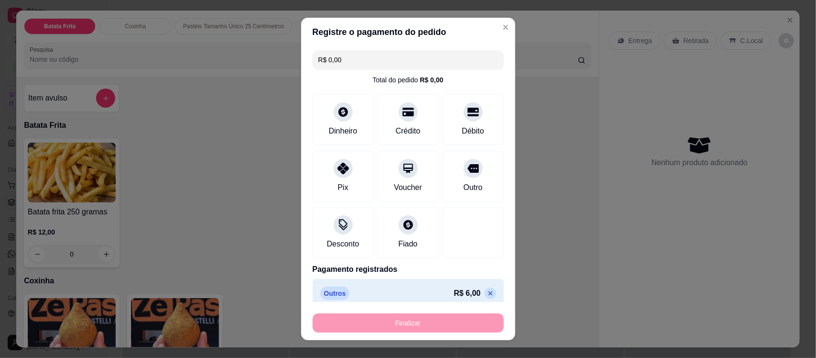
type input "-R$ 6,00"
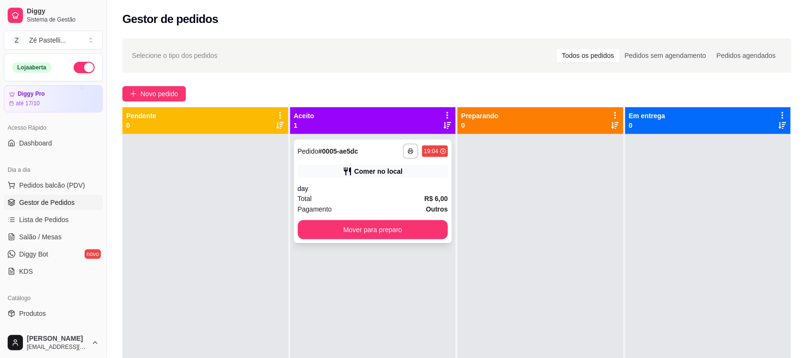
click at [367, 240] on div "**********" at bounding box center [373, 191] width 158 height 103
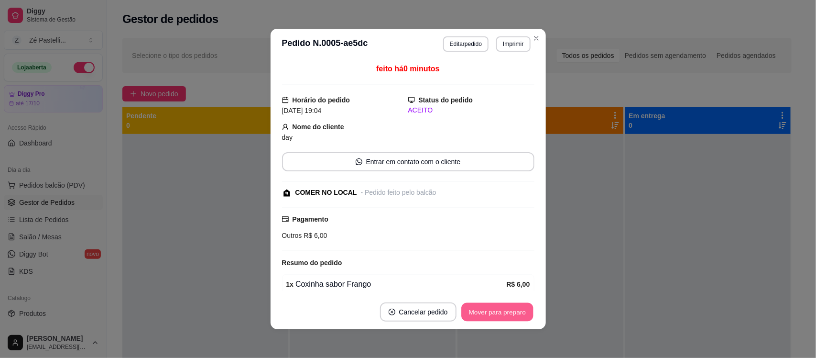
click at [467, 317] on button "Mover para preparo" at bounding box center [497, 312] width 72 height 19
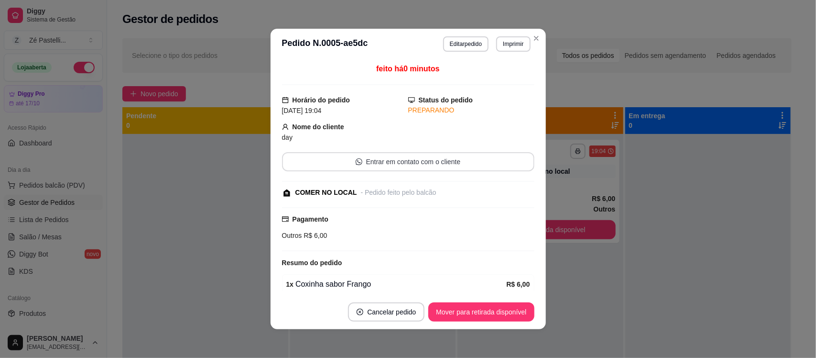
scroll to position [43, 0]
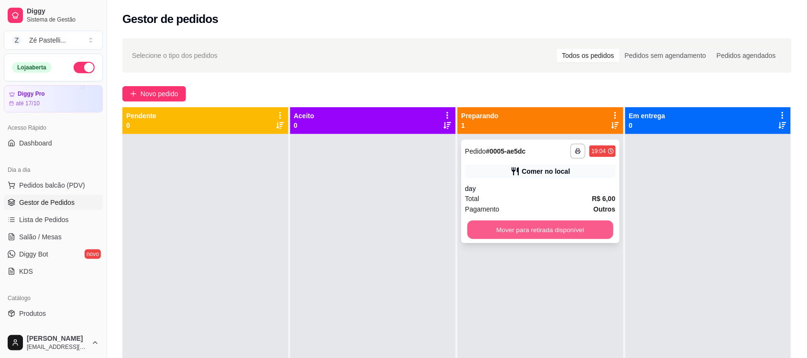
click at [508, 228] on button "Mover para retirada disponível" at bounding box center [541, 229] width 146 height 19
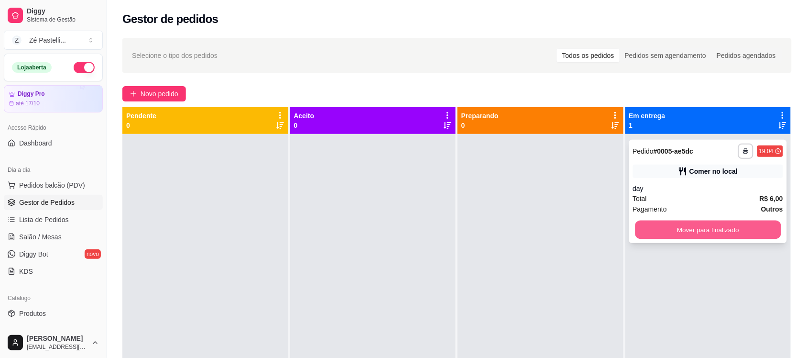
click at [660, 227] on button "Mover para finalizado" at bounding box center [708, 229] width 146 height 19
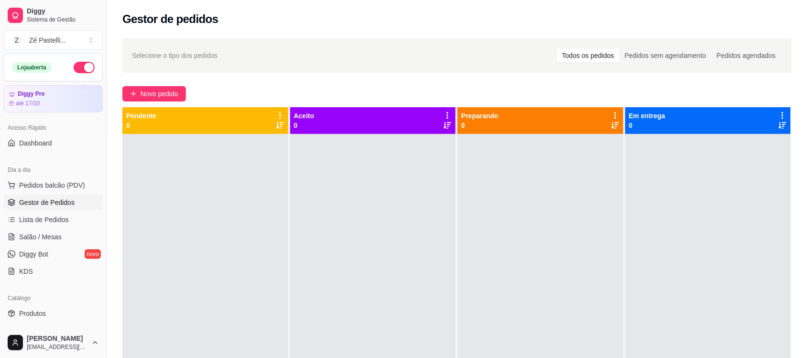
drag, startPoint x: 734, startPoint y: 260, endPoint x: 816, endPoint y: 254, distance: 81.4
click at [807, 254] on html "Diggy Sistema de Gestão Z Zé Pastelli ... Loja aberta Diggy Pro até 17/10 Acess…" at bounding box center [403, 179] width 807 height 358
click at [28, 240] on span "Salão / Mesas" at bounding box center [40, 237] width 43 height 10
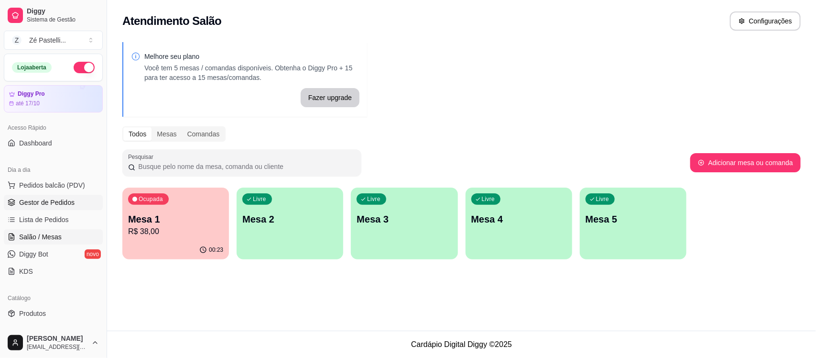
click at [33, 200] on span "Gestor de Pedidos" at bounding box center [46, 202] width 55 height 10
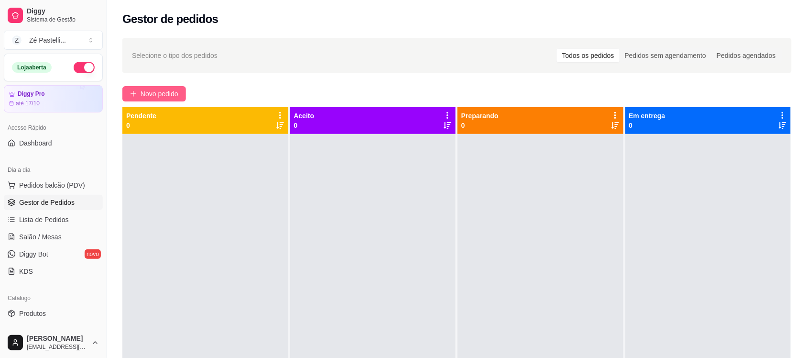
click at [154, 92] on span "Novo pedido" at bounding box center [160, 93] width 38 height 11
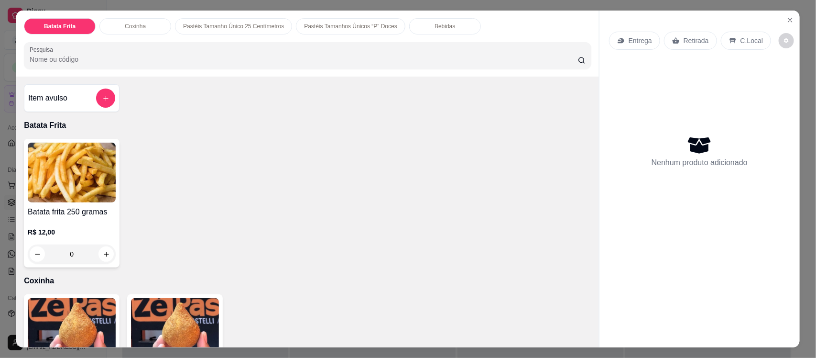
click at [152, 61] on input "Pesquisa" at bounding box center [304, 60] width 548 height 10
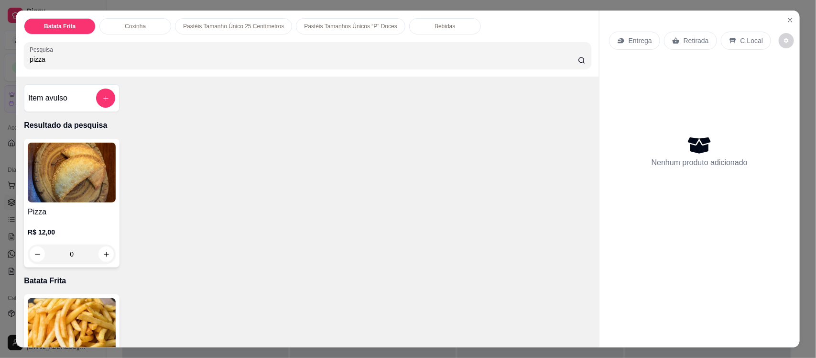
type input "pizza"
click at [72, 183] on img at bounding box center [72, 172] width 88 height 60
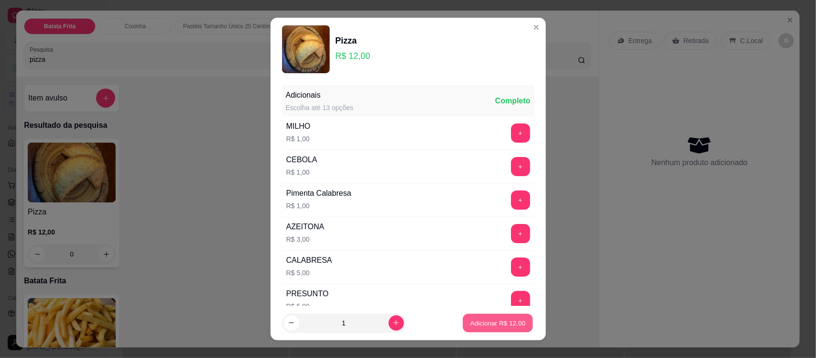
click at [481, 319] on p "Adicionar R$ 12,00" at bounding box center [497, 322] width 55 height 9
type input "1"
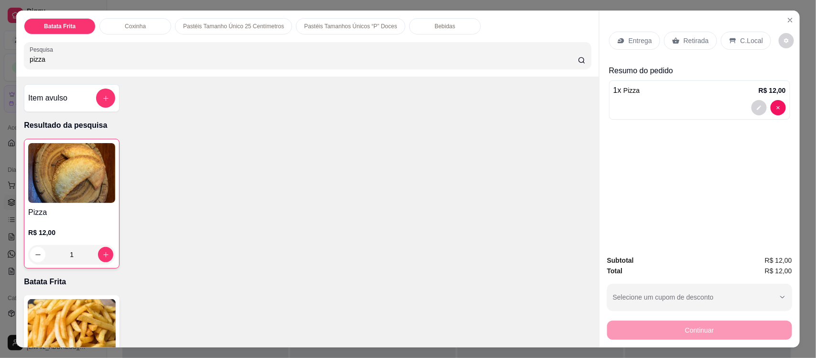
click at [684, 39] on p "Retirada" at bounding box center [696, 41] width 25 height 10
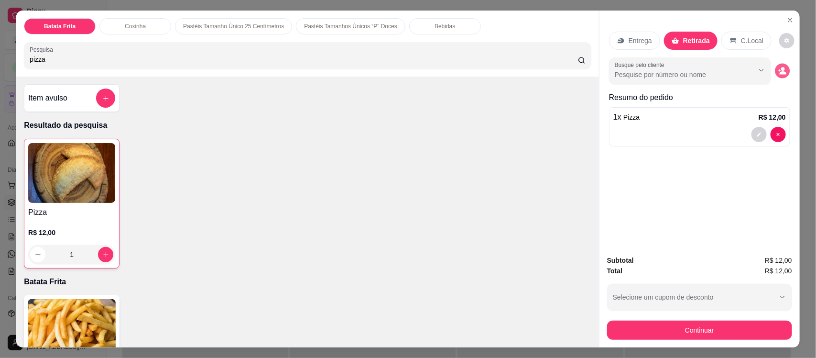
click at [775, 74] on button "decrease-product-quantity" at bounding box center [782, 71] width 15 height 15
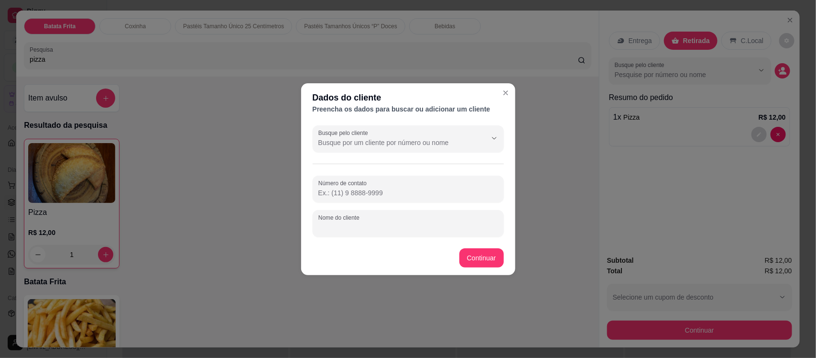
click at [360, 223] on input "Nome do cliente" at bounding box center [408, 227] width 180 height 10
type input "thaina"
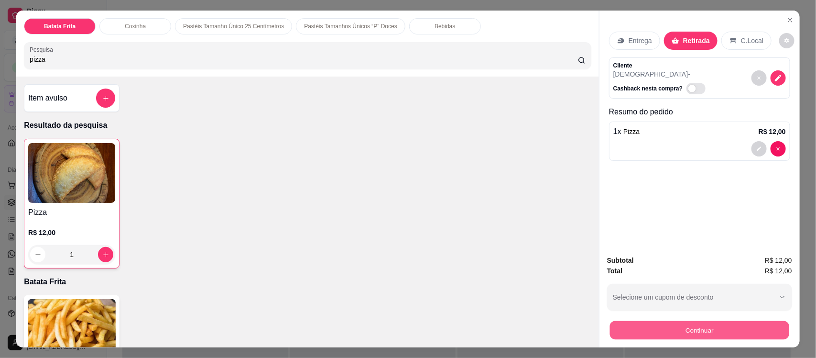
click at [647, 333] on button "Continuar" at bounding box center [699, 329] width 179 height 19
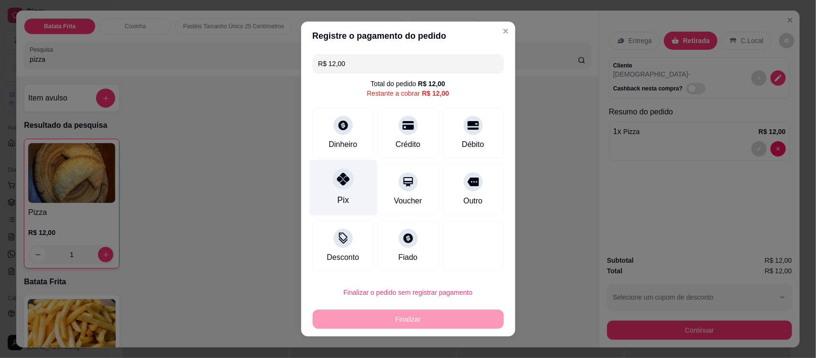
click at [317, 178] on div "Pix" at bounding box center [342, 188] width 67 height 56
type input "R$ 0,00"
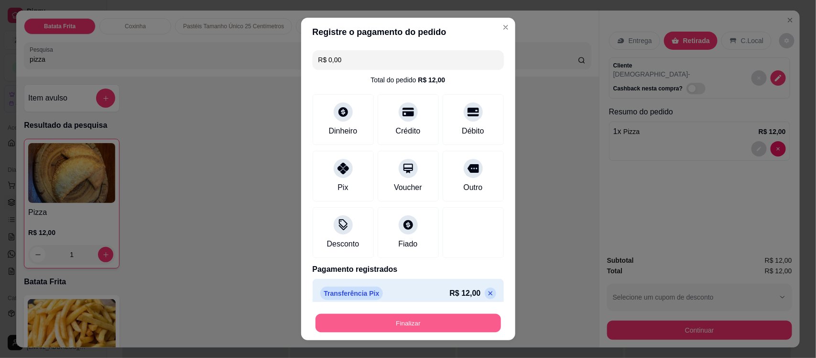
click at [360, 326] on button "Finalizar" at bounding box center [409, 322] width 186 height 19
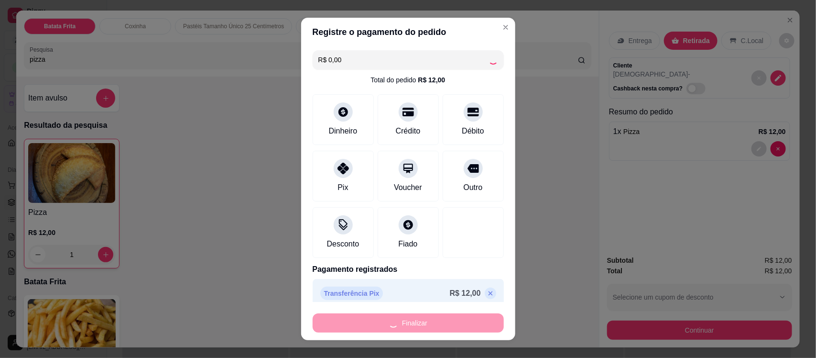
type input "0"
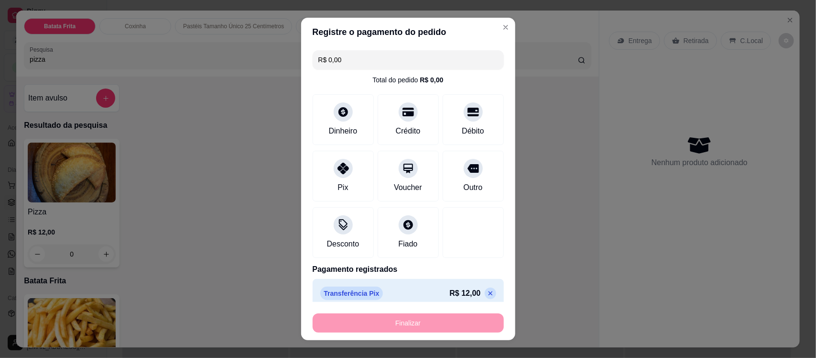
type input "-R$ 12,00"
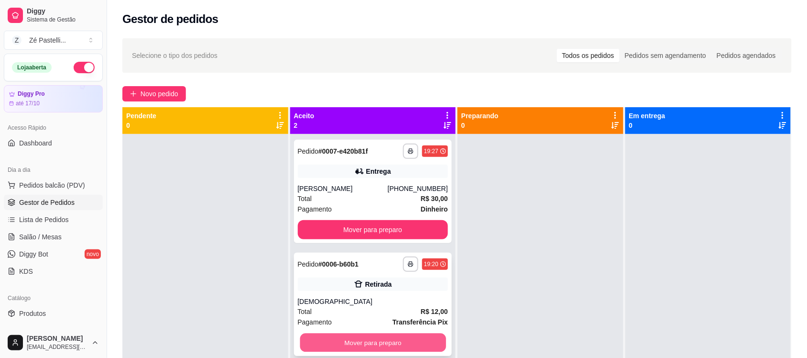
click at [369, 341] on button "Mover para preparo" at bounding box center [373, 342] width 146 height 19
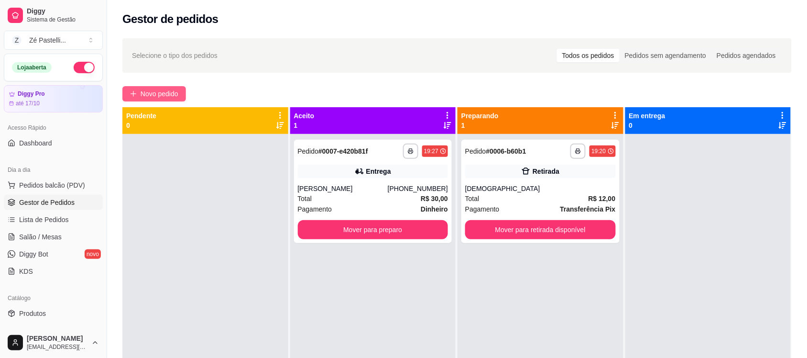
click at [156, 94] on span "Novo pedido" at bounding box center [160, 93] width 38 height 11
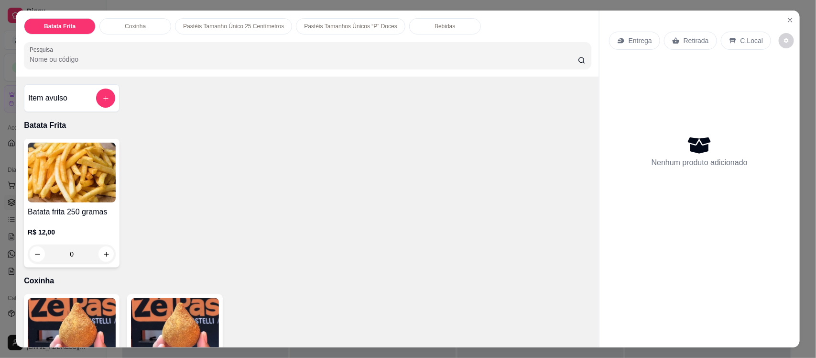
click at [208, 59] on input "Pesquisa" at bounding box center [304, 60] width 548 height 10
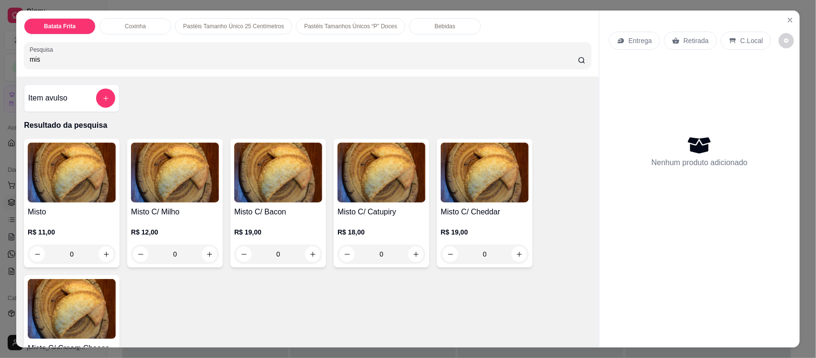
type input "mis"
click at [104, 244] on div "R$ 11,00 0" at bounding box center [72, 245] width 88 height 36
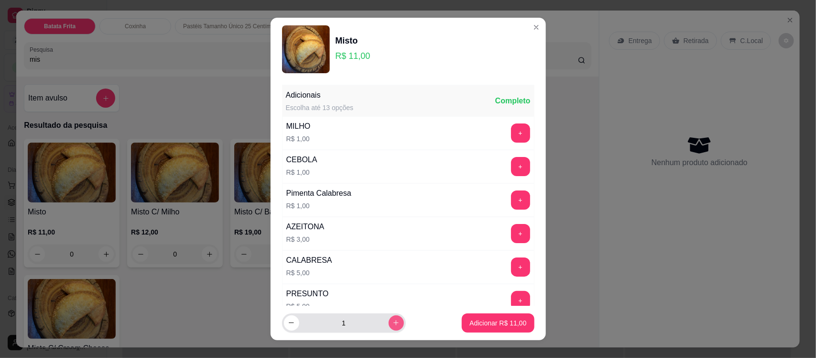
click at [389, 322] on button "increase-product-quantity" at bounding box center [396, 322] width 15 height 15
type input "2"
click at [494, 330] on button "Adicionar R$ 22,00" at bounding box center [498, 322] width 70 height 19
type input "2"
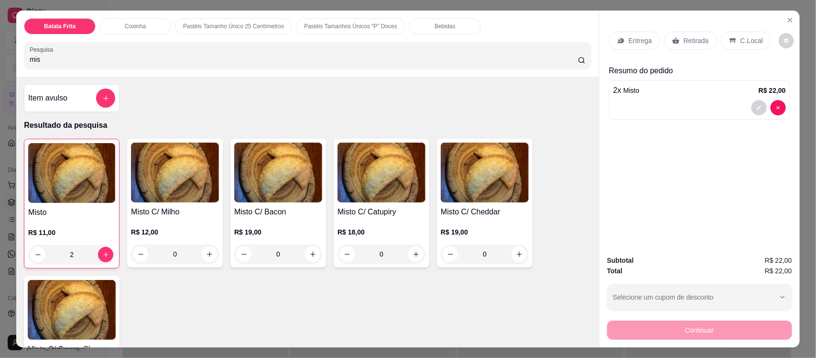
click at [622, 46] on div "Entrega" at bounding box center [634, 41] width 51 height 18
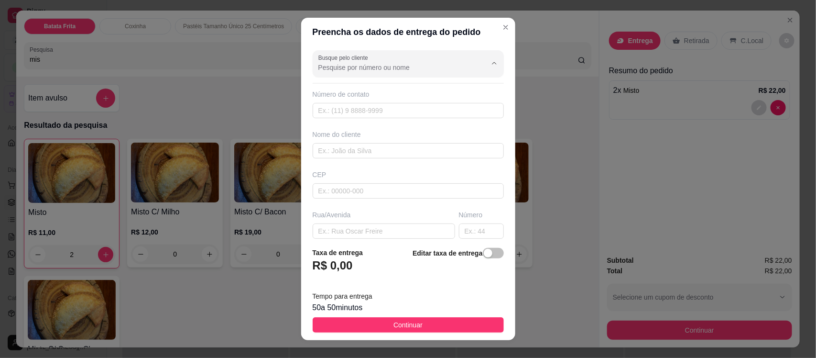
click at [357, 68] on input "Busque pelo cliente" at bounding box center [394, 68] width 153 height 10
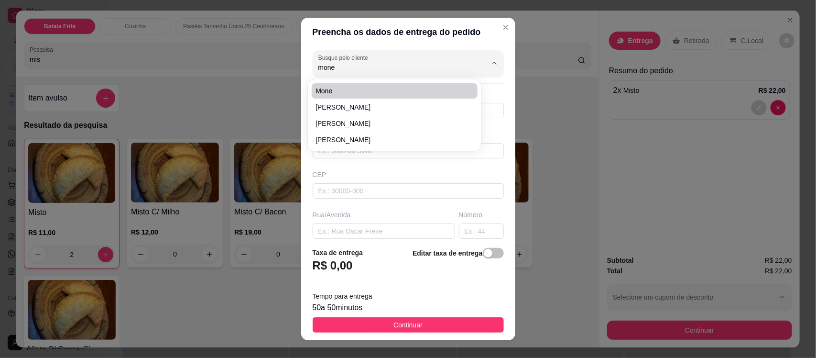
click at [336, 82] on div "Mone Simone Simone Simone" at bounding box center [395, 115] width 170 height 68
click at [347, 89] on span "Mone" at bounding box center [390, 91] width 149 height 10
type input "Mone"
type input "8897075490"
type input "Mone"
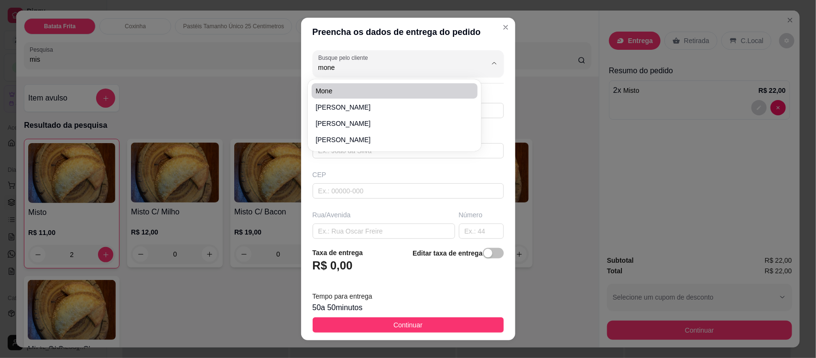
type input "63200000"
type input "Rua Raimundo Gonçalves de Lucena"
type input "130"
type input "Boa vista"
type input "Missão Velha"
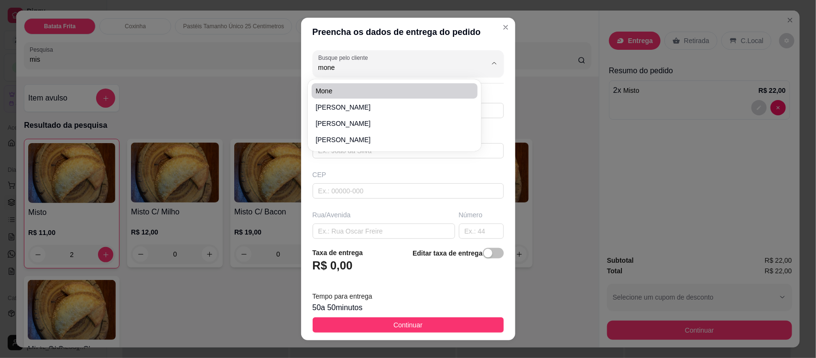
type input "Por trás do fórum casa laranja de portão cinza com dois pé de árvore na frete"
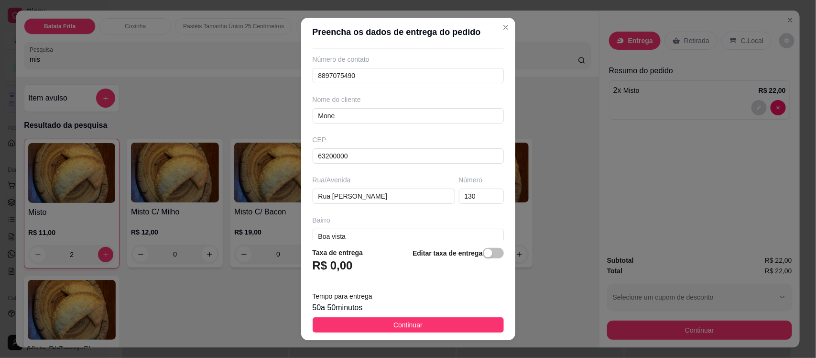
drag, startPoint x: 490, startPoint y: 139, endPoint x: 495, endPoint y: 126, distance: 14.2
click at [495, 126] on div "Busque pelo cliente Mone Número de contato 8897075490 Nome do cliente Mone CEP …" at bounding box center [408, 142] width 214 height 193
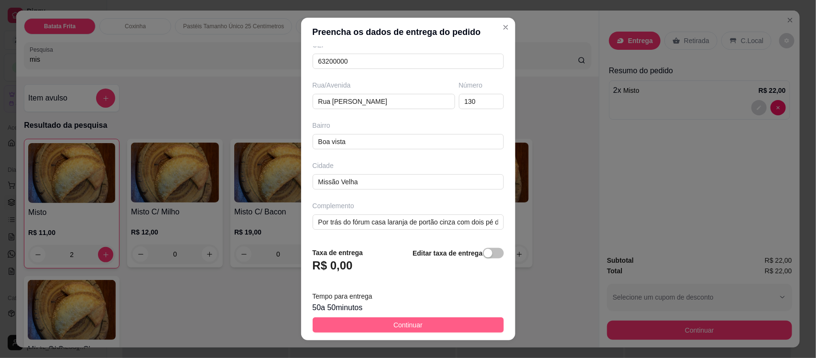
click at [411, 324] on span "Continuar" at bounding box center [407, 324] width 29 height 11
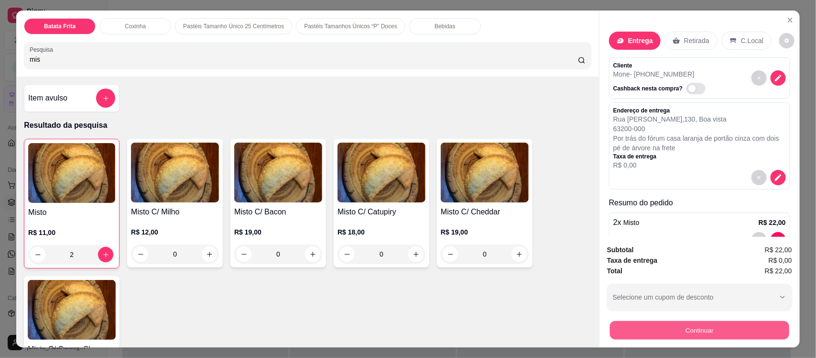
click at [623, 330] on button "Continuar" at bounding box center [699, 329] width 179 height 19
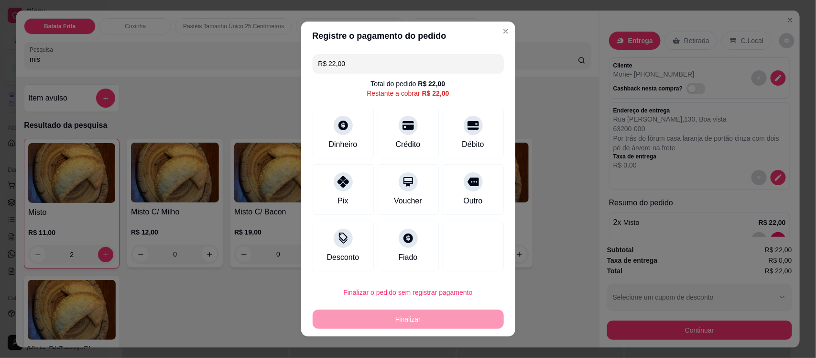
click at [362, 68] on input "R$ 22,00" at bounding box center [408, 63] width 180 height 19
click at [343, 187] on div at bounding box center [343, 178] width 21 height 21
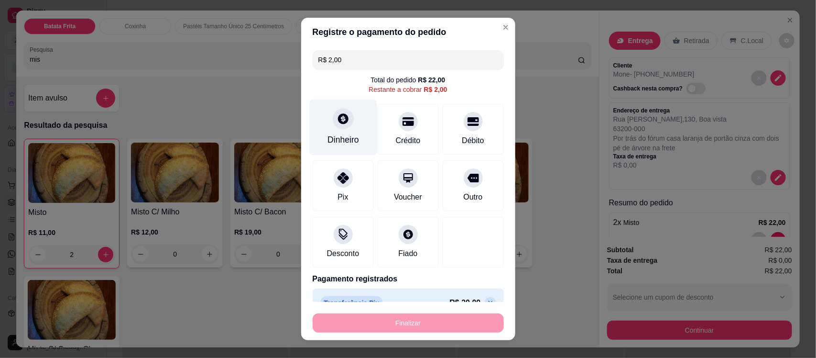
click at [336, 130] on div "Dinheiro" at bounding box center [342, 127] width 67 height 56
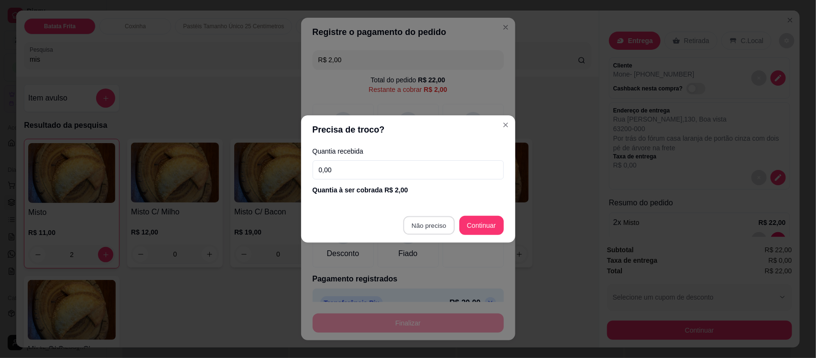
type input "R$ 0,00"
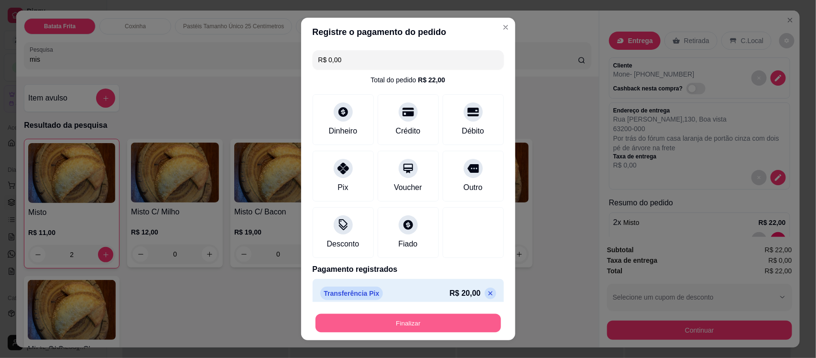
click at [398, 320] on button "Finalizar" at bounding box center [409, 322] width 186 height 19
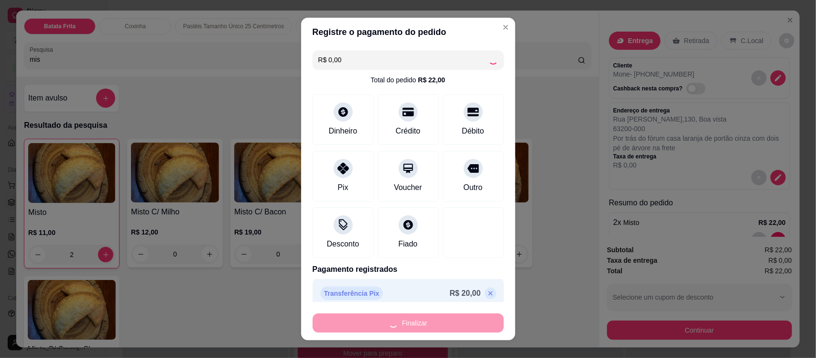
type input "0"
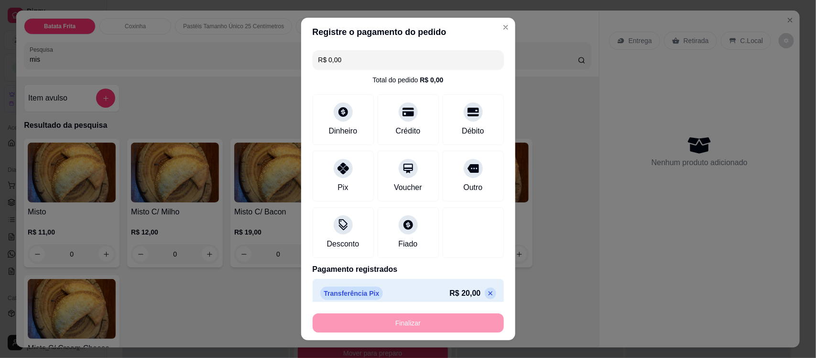
type input "-R$ 22,00"
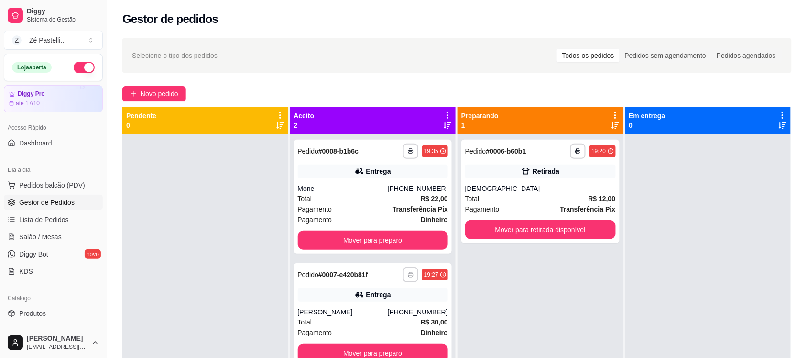
click at [398, 320] on div "Total R$ 30,00" at bounding box center [373, 322] width 151 height 11
